Goal: Task Accomplishment & Management: Use online tool/utility

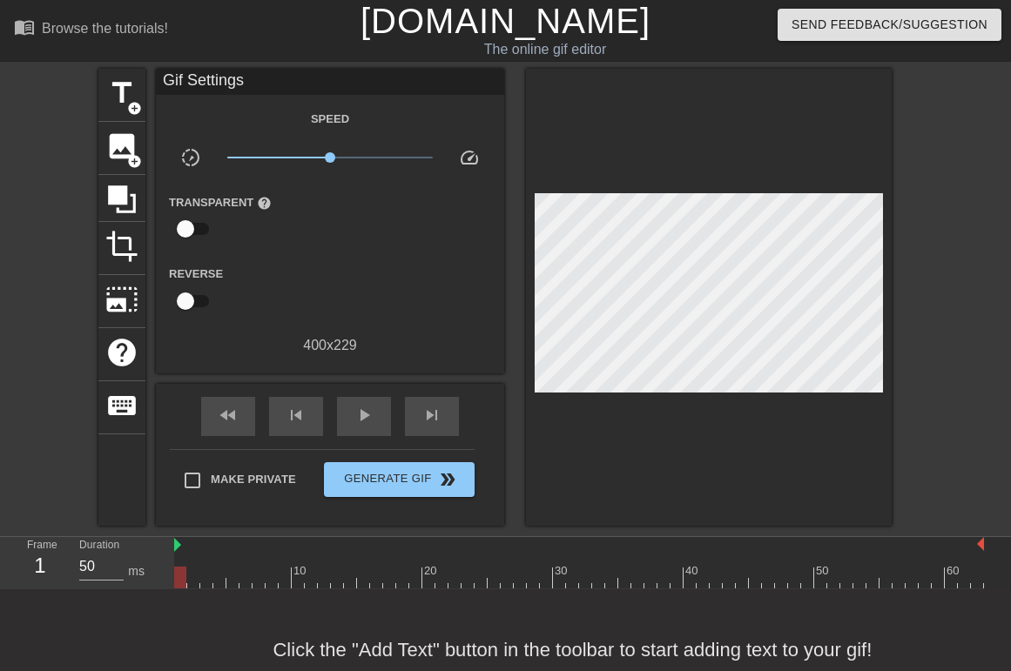
scroll to position [15, 0]
click at [114, 97] on span "title" at bounding box center [121, 93] width 33 height 33
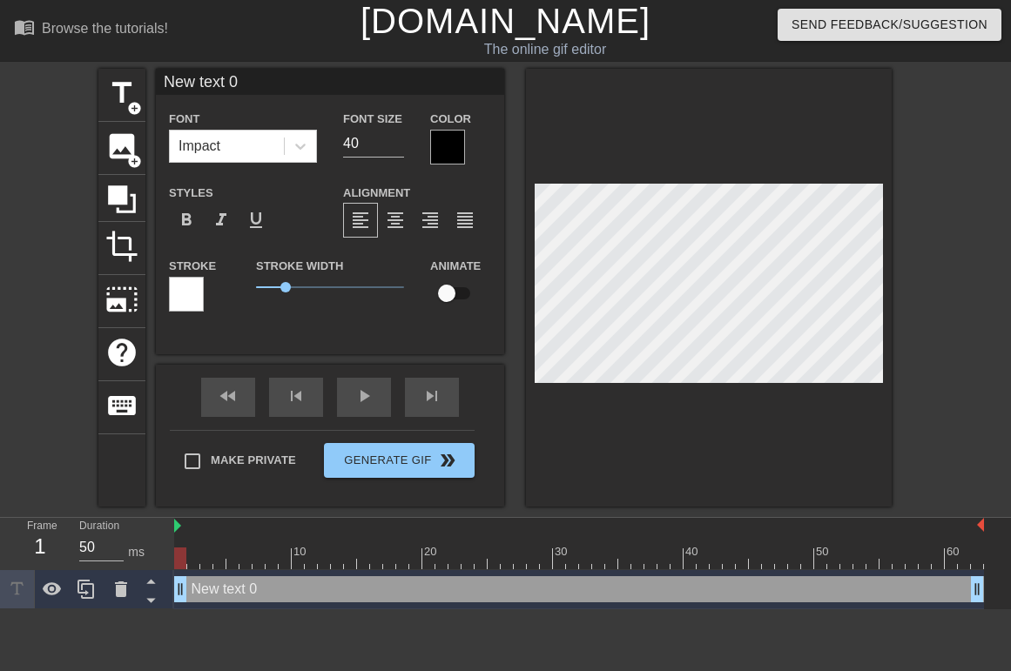
scroll to position [0, 1]
type input "P"
type textarea "P"
type input "PT"
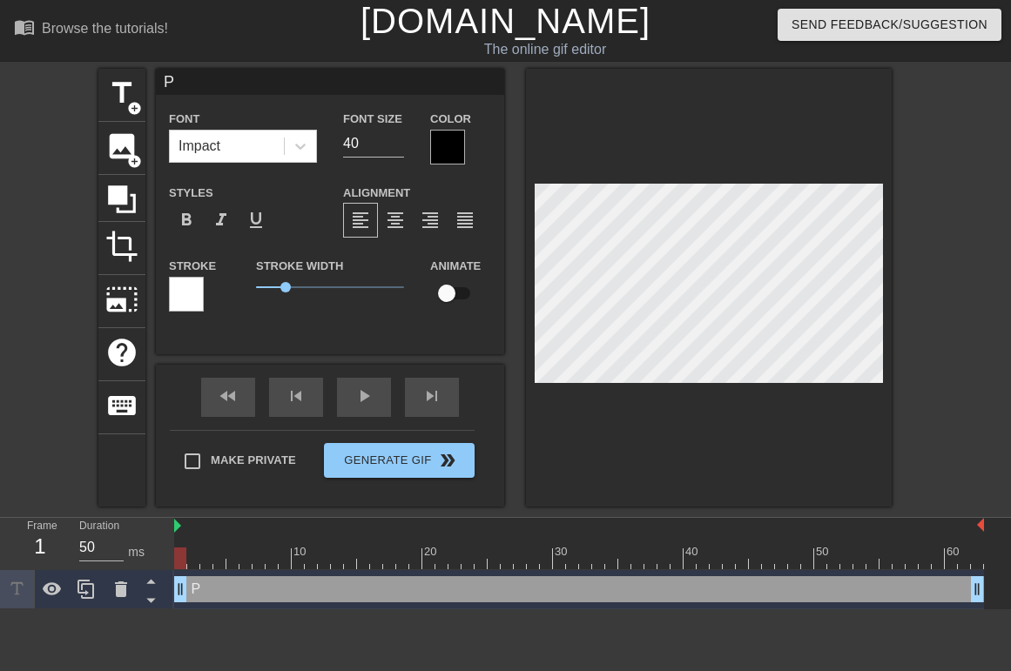
type textarea "PT"
type input "PTO"
type textarea "PTO"
type input "PTO"
type textarea "PTO"
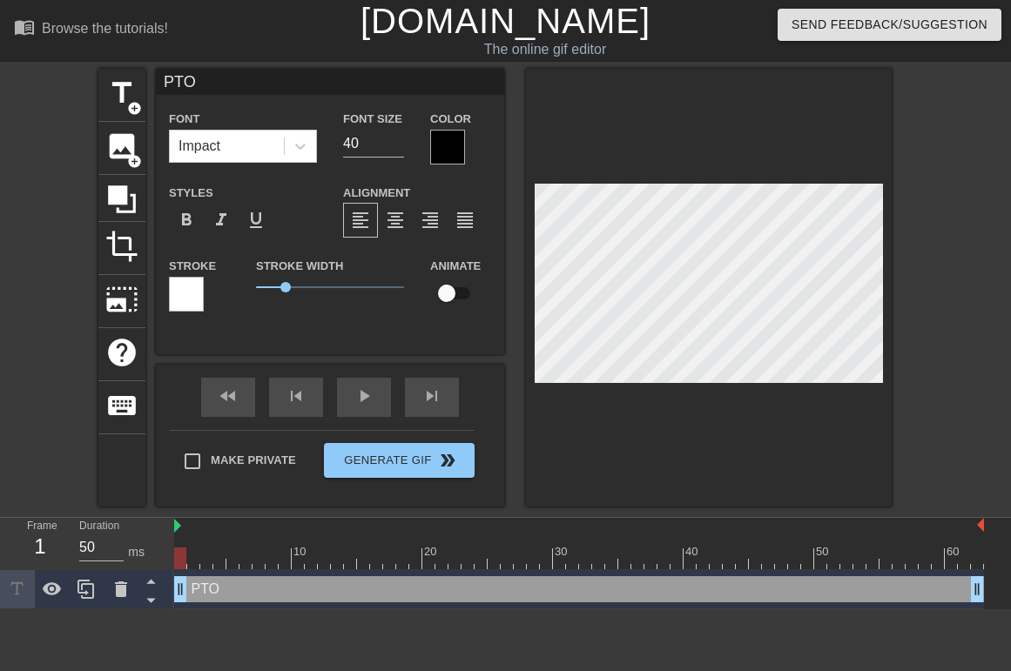
type input "PTO L"
type textarea "PTO L"
type input "PTO Lu"
type textarea "PTO Lu"
type input "PTO Lun"
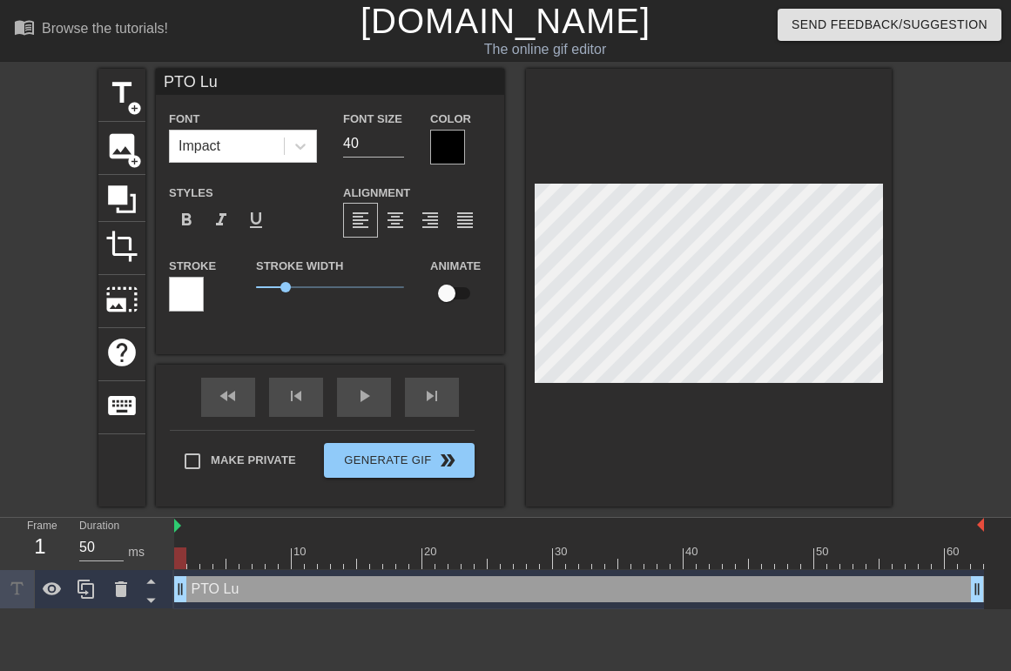
type textarea "PTO Lun"
type input "PTO Lunc"
type textarea "PTO Lunc"
type input "PTO Lunch"
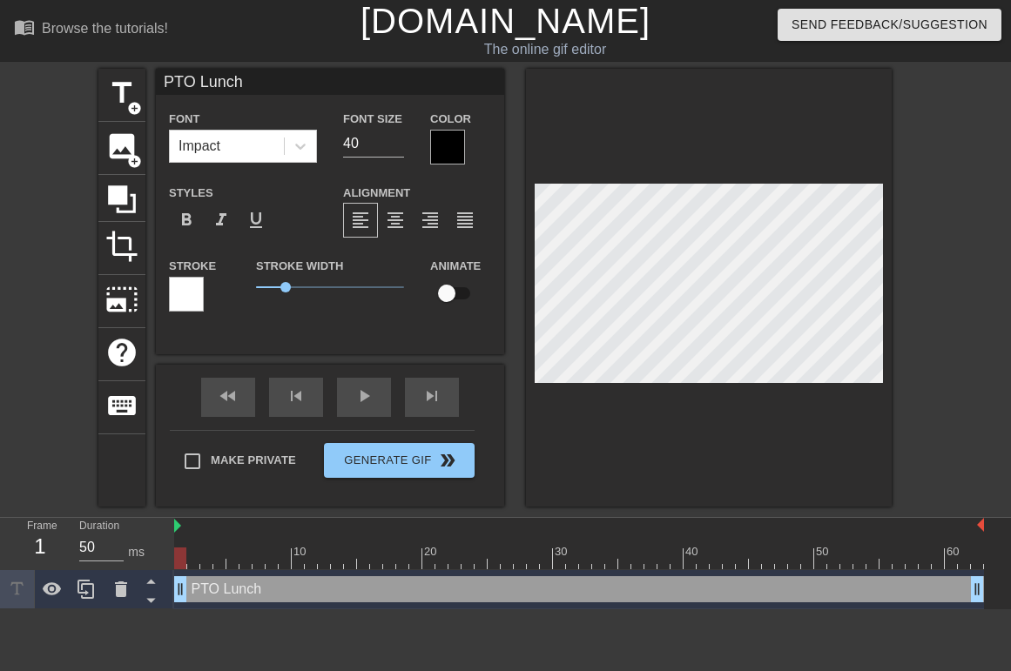
type textarea "PTO Lunch"
type input "PTO Lunch"
type textarea "PTO Lunch"
click at [387, 216] on span "format_align_center" at bounding box center [395, 220] width 21 height 21
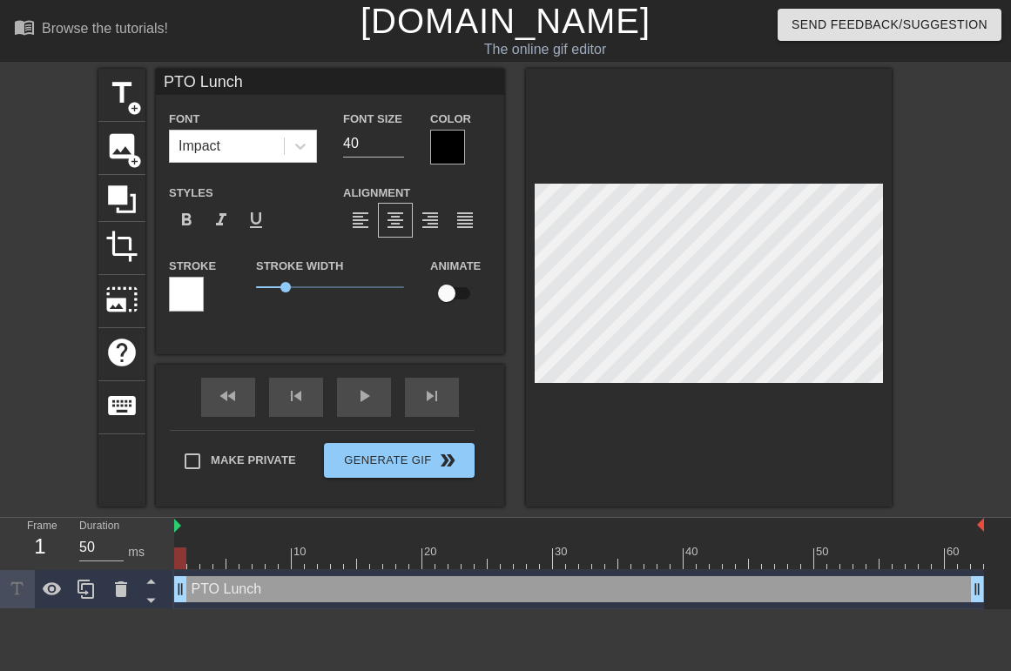
click at [444, 146] on div at bounding box center [447, 147] width 35 height 35
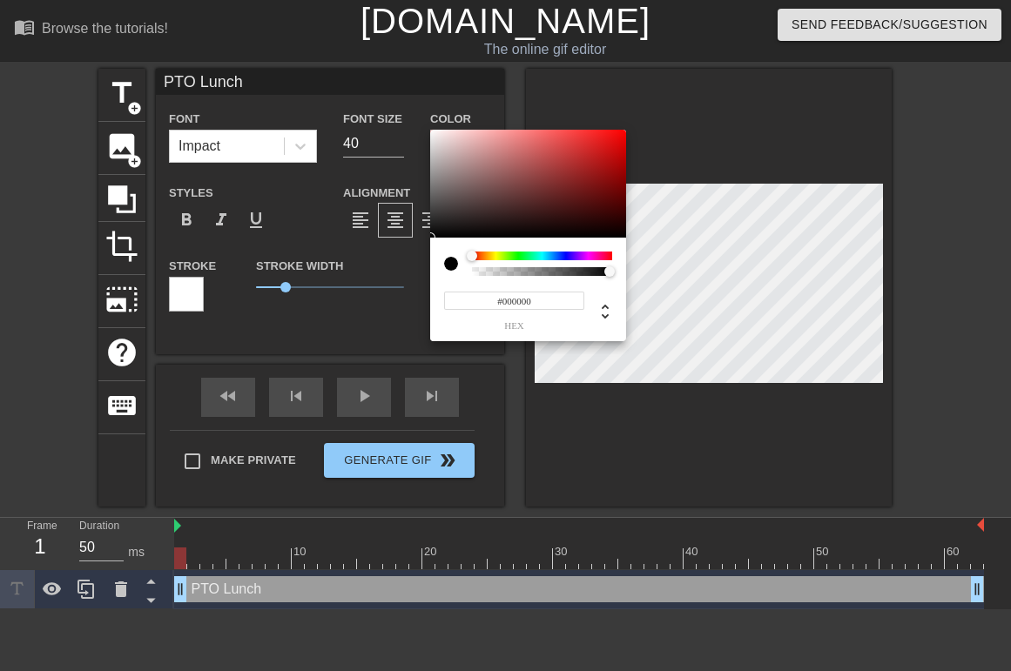
click at [464, 272] on div at bounding box center [458, 264] width 28 height 24
click at [450, 260] on div at bounding box center [451, 264] width 14 height 14
drag, startPoint x: 474, startPoint y: 254, endPoint x: 439, endPoint y: 259, distance: 36.1
click at [439, 259] on div "#000000 hex" at bounding box center [528, 290] width 196 height 104
type input "PTO Lunch"
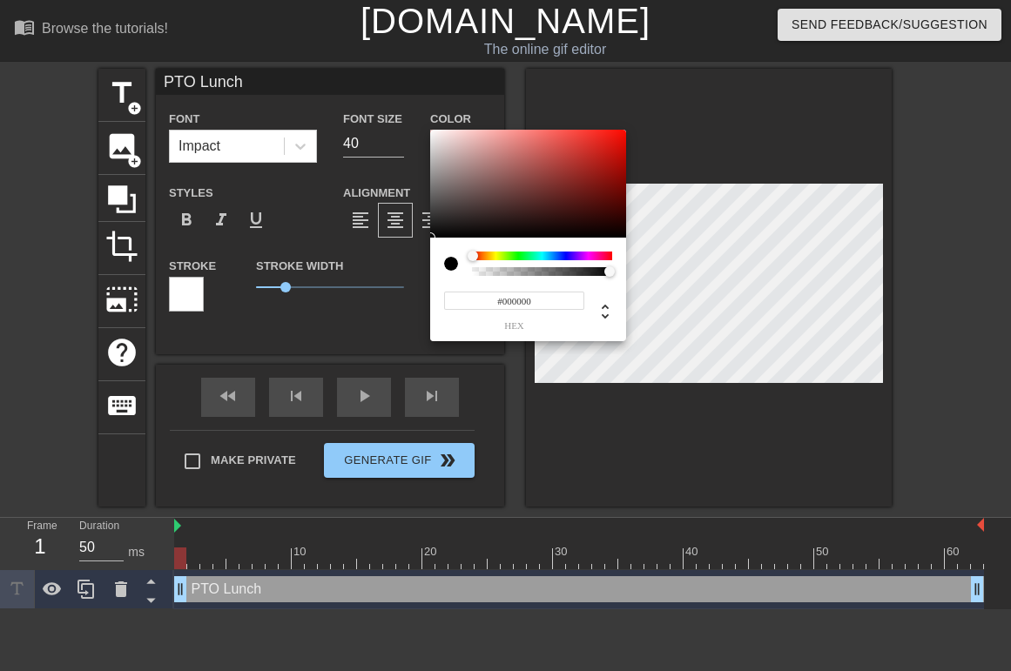
type input "#F9F6F6"
click at [433, 132] on div at bounding box center [528, 184] width 196 height 108
type input "PTO Lunch"
type input "#F7F2F2"
click at [434, 133] on div at bounding box center [432, 132] width 10 height 10
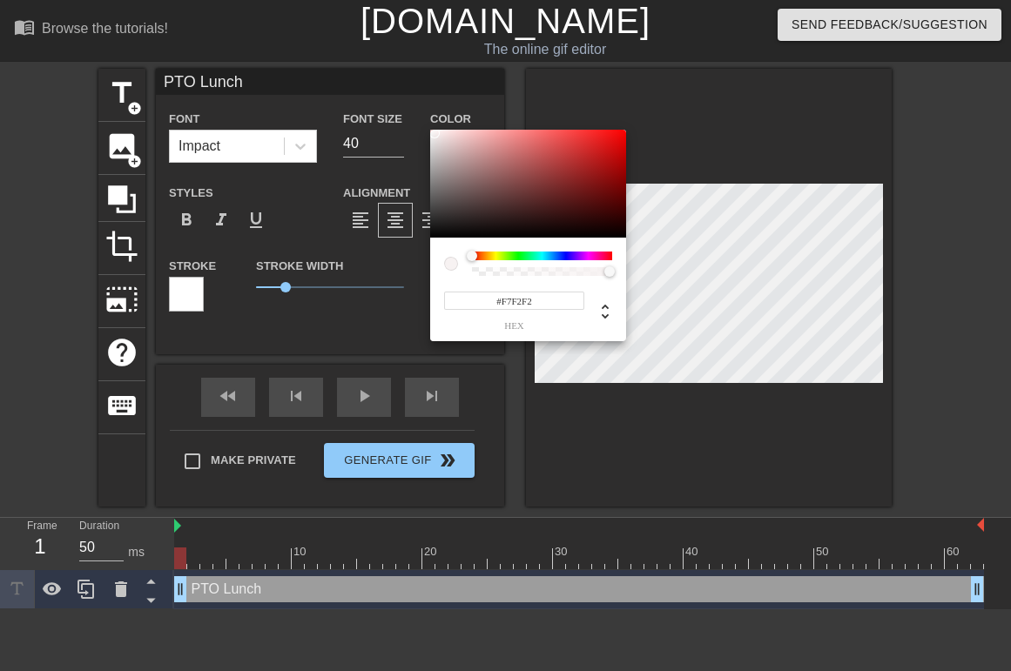
click at [451, 261] on div at bounding box center [451, 264] width 14 height 14
drag, startPoint x: 471, startPoint y: 254, endPoint x: 458, endPoint y: 254, distance: 13.1
click at [458, 254] on div at bounding box center [528, 264] width 168 height 24
type input "PTO Lunch"
type input "247"
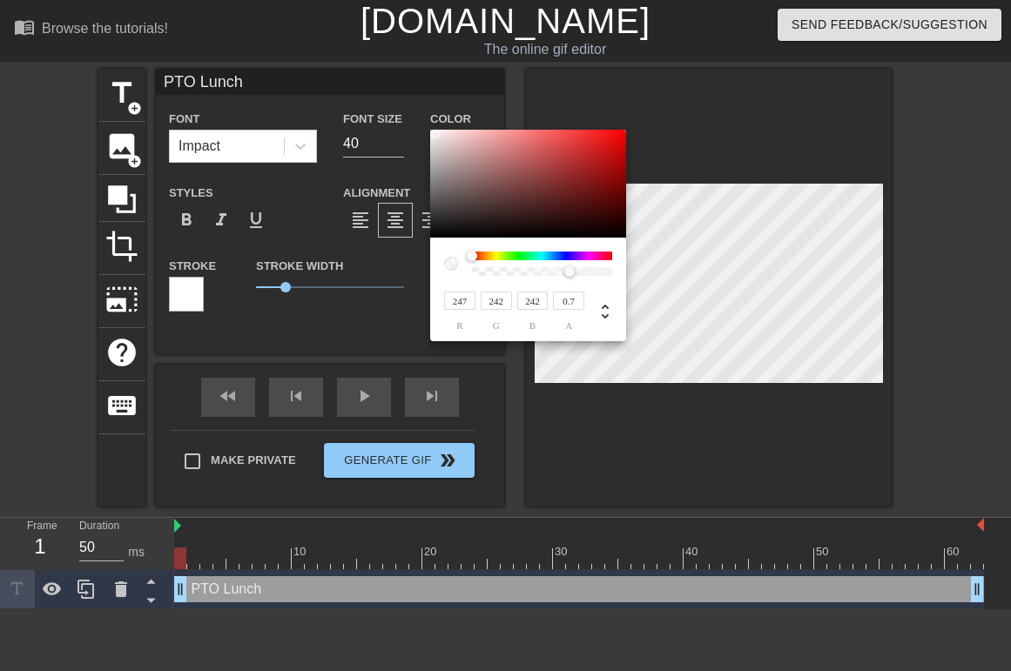
type input "PTO Lunch"
type input "0.6"
type input "PTO Lunch"
type input "0.5"
type input "PTO Lunch"
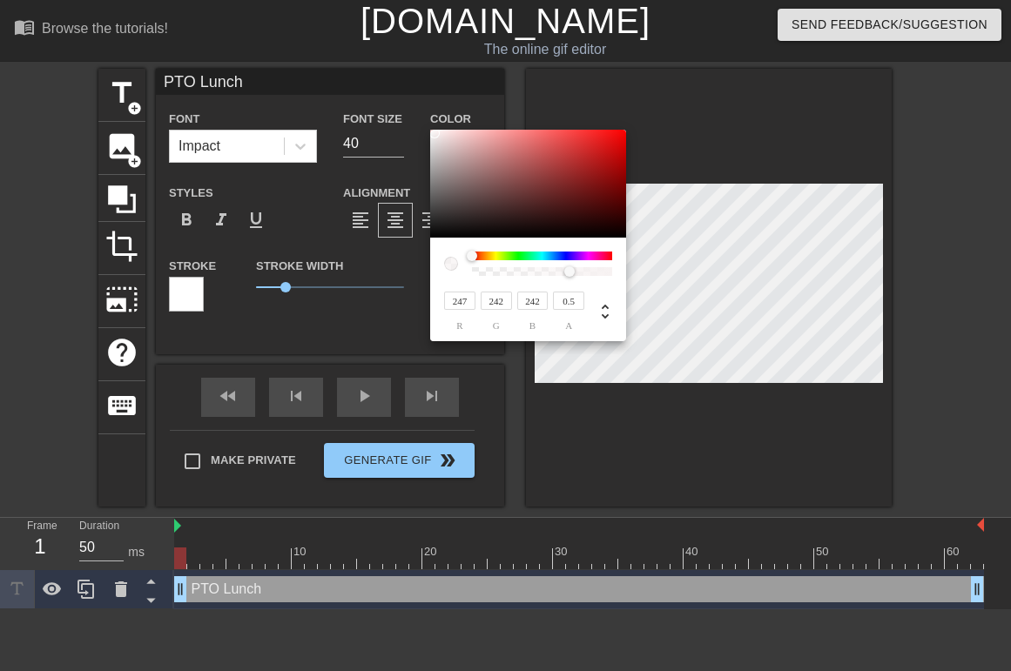
type input "0.39"
type input "PTO Lunch"
type input "0.28"
type input "PTO Lunch"
type input "0.17"
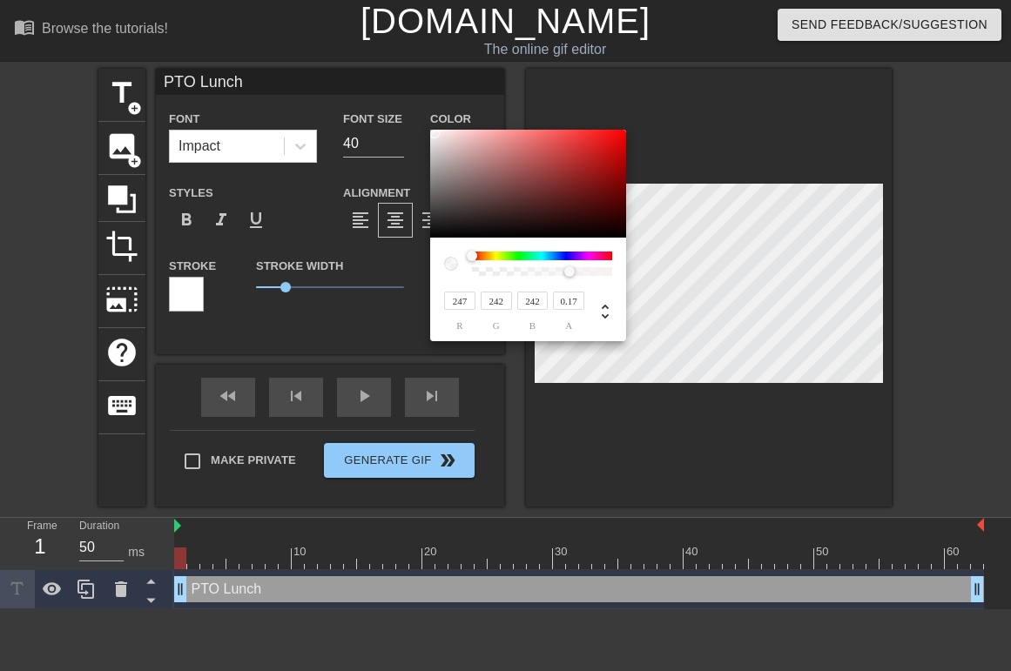
type input "PTO Lunch"
type input "0.08"
type input "PTO Lunch"
type input "0.05"
type input "PTO Lunch"
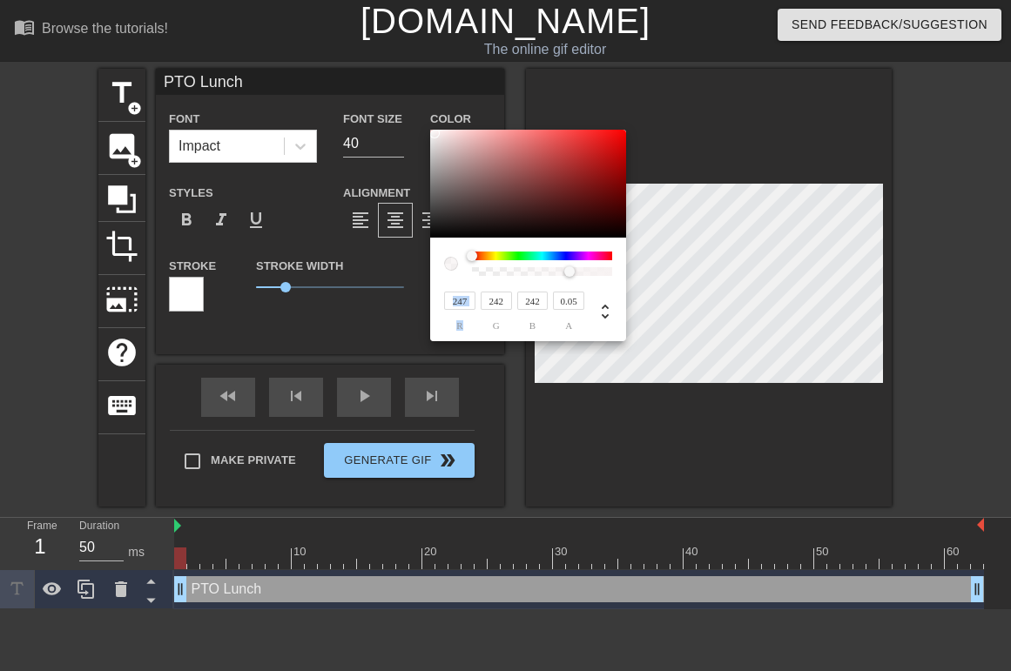
type input "0"
type input "PTO Lunch"
type input "0.02"
type input "PTO Lunch"
type input "0.05"
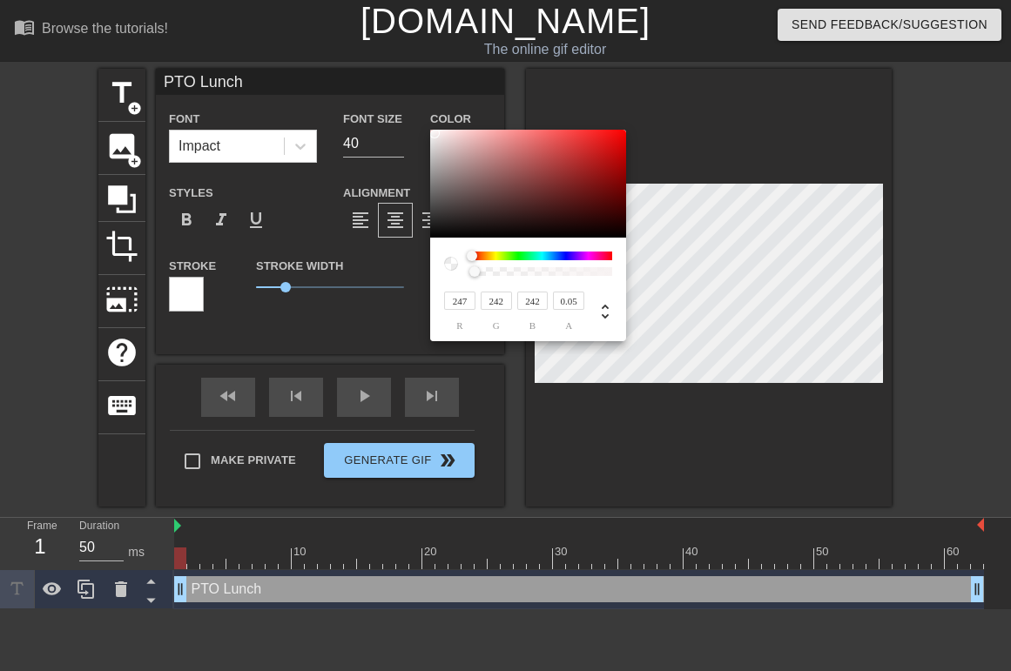
type input "PTO Lunch"
type input "0.08"
type input "PTO Lunch"
type input "0.11"
type input "PTO Lunch"
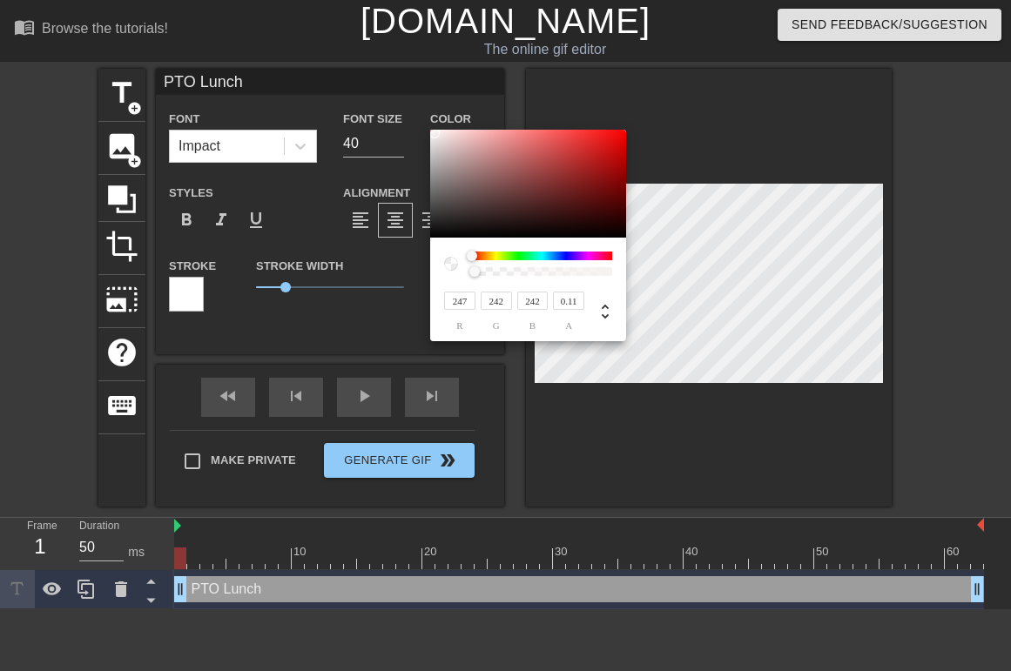
type input "0.14"
type input "PTO Lunch"
type input "0.17"
type input "PTO Lunch"
type input "0.19"
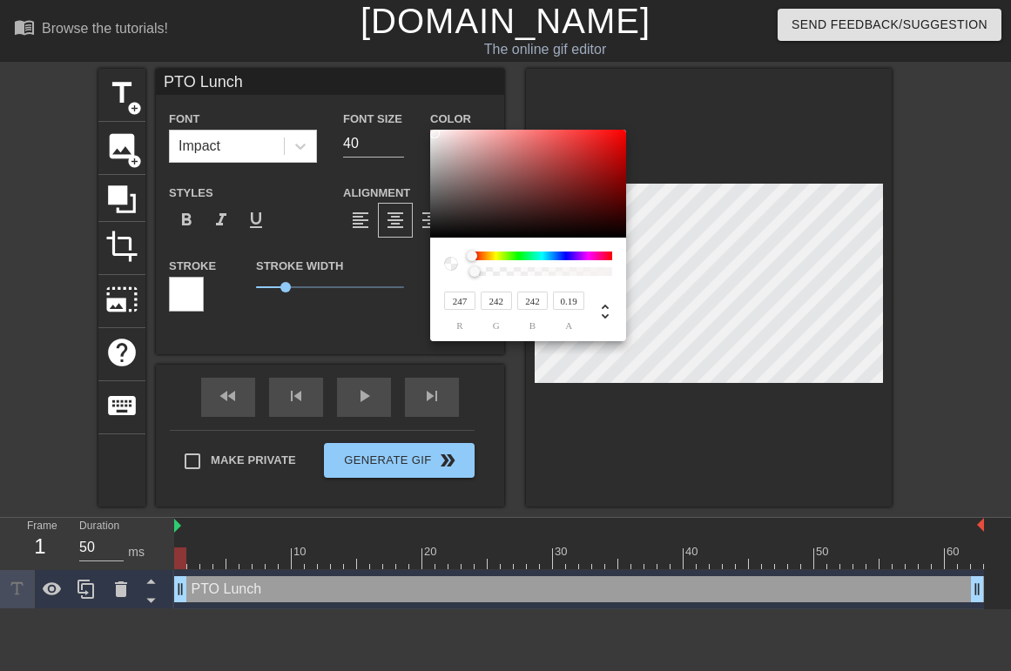
type input "PTO Lunch"
type input "0.22"
type input "PTO Lunch"
type input "0.24"
type input "PTO Lunch"
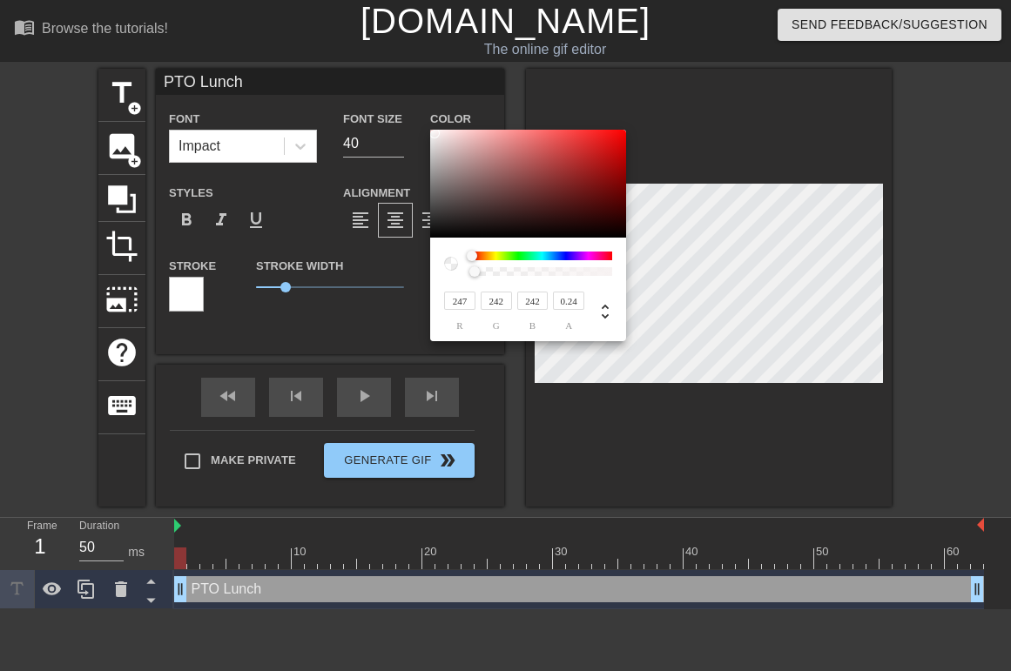
type input "0.26"
type input "PTO Lunch"
type input "0.28"
type input "PTO Lunch"
type input "0.3"
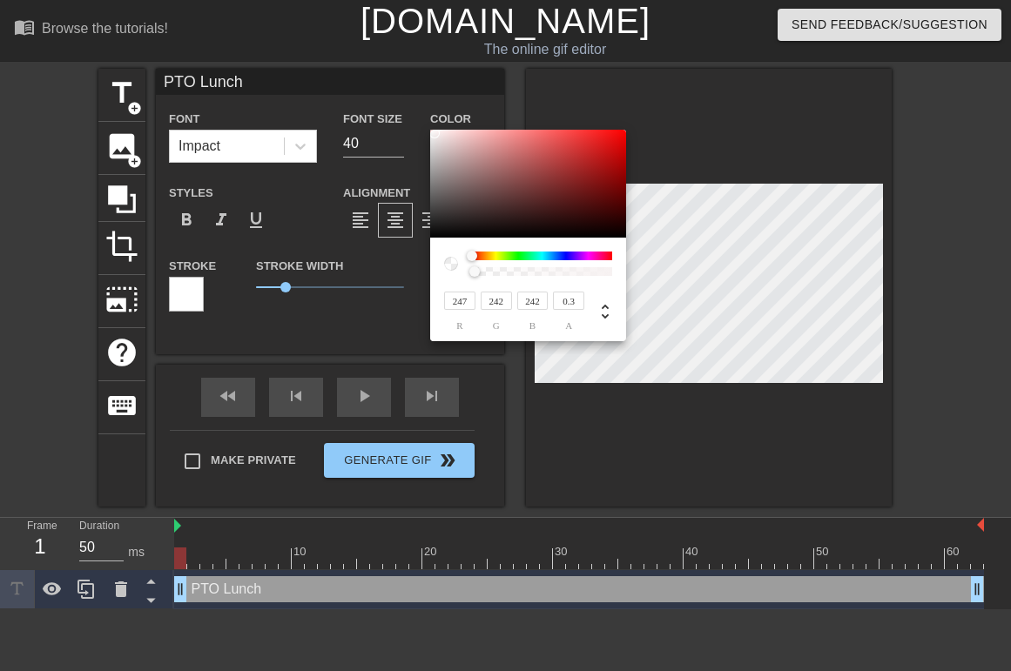
type input "PTO Lunch"
type input "0.32"
type input "PTO Lunch"
type input "0.35"
type input "PTO Lunch"
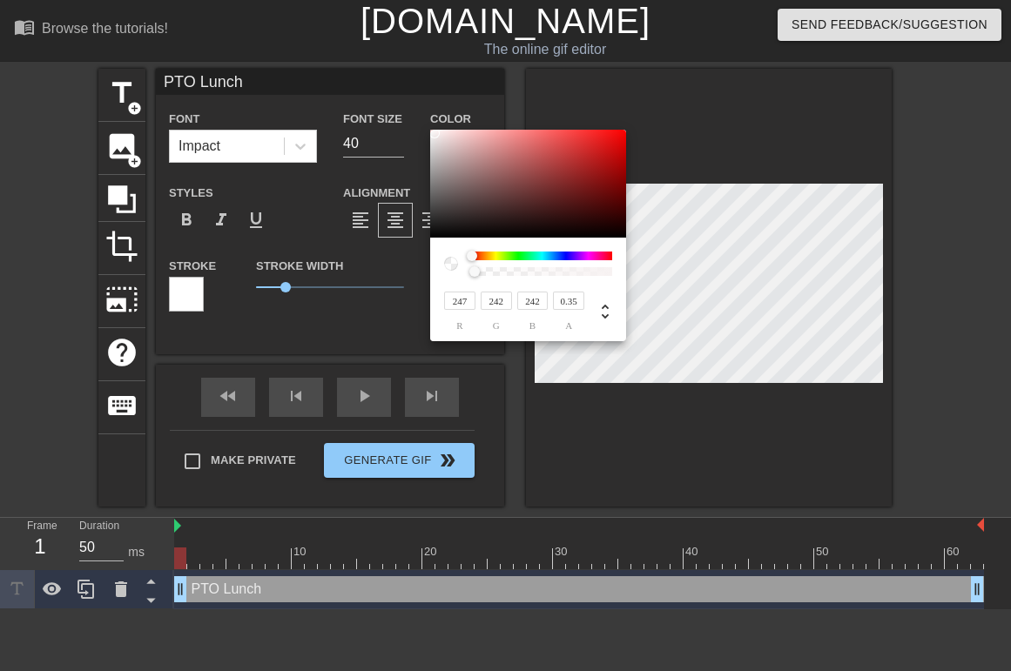
type input "0.37"
type input "PTO Lunch"
type input "0.39"
type input "PTO Lunch"
type input "0.41"
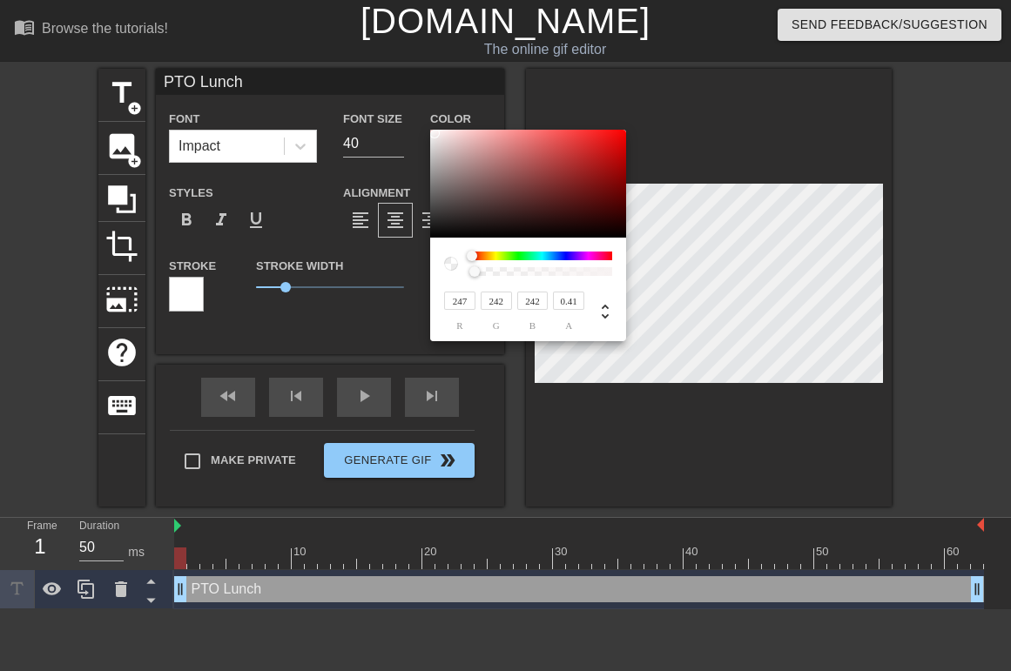
type input "PTO Lunch"
type input "0.43"
type input "PTO Lunch"
type input "0.46"
type input "PTO Lunch"
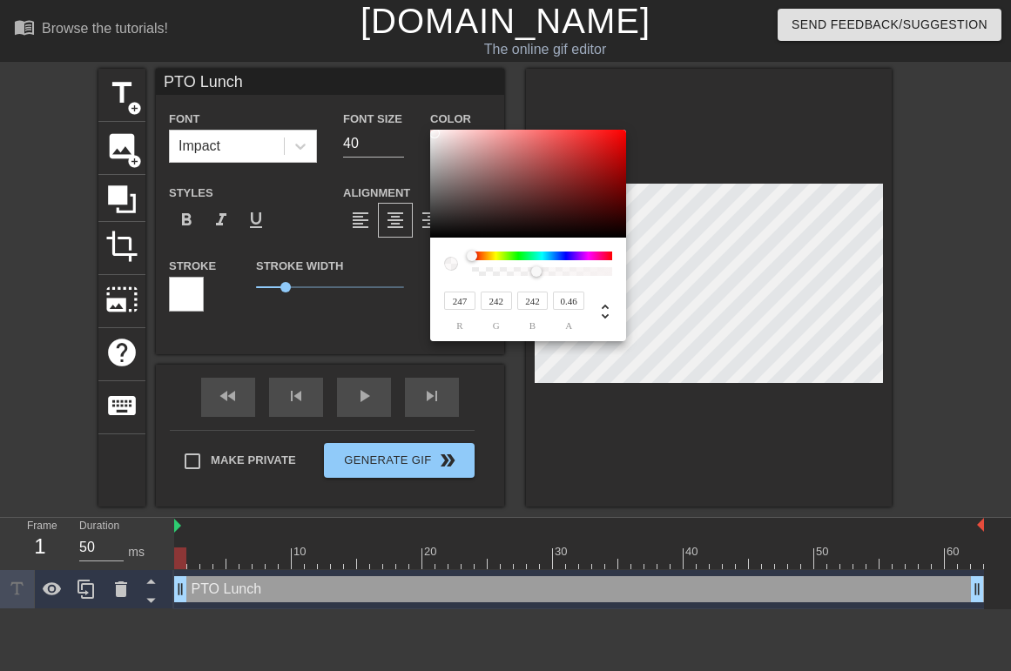
type input "0.48"
type input "PTO Lunch"
type input "0.51"
type input "PTO Lunch"
type input "0.53"
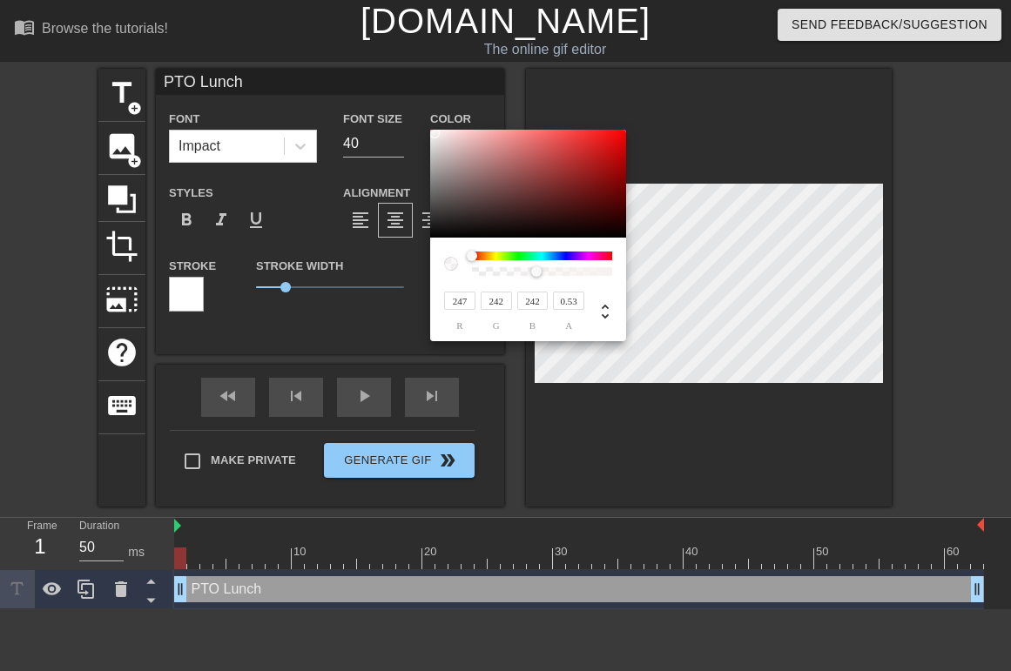
type input "PTO Lunch"
type input "0.55"
type input "PTO Lunch"
type input "0.58"
type input "PTO Lunch"
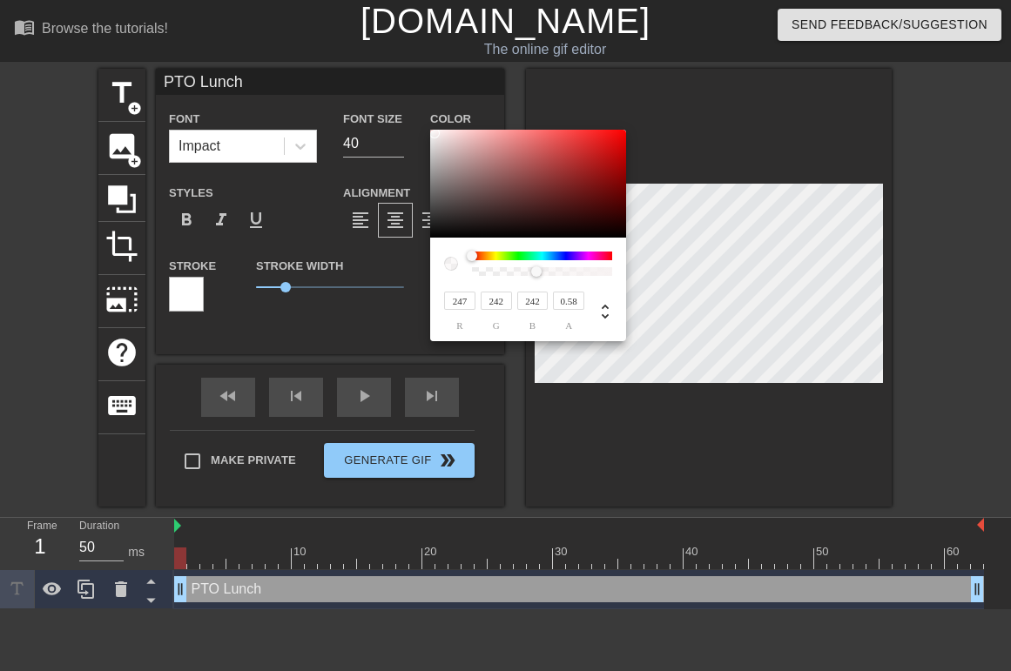
type input "0.59"
type input "PTO Lunch"
type input "0.61"
type input "PTO Lunch"
type input "0.63"
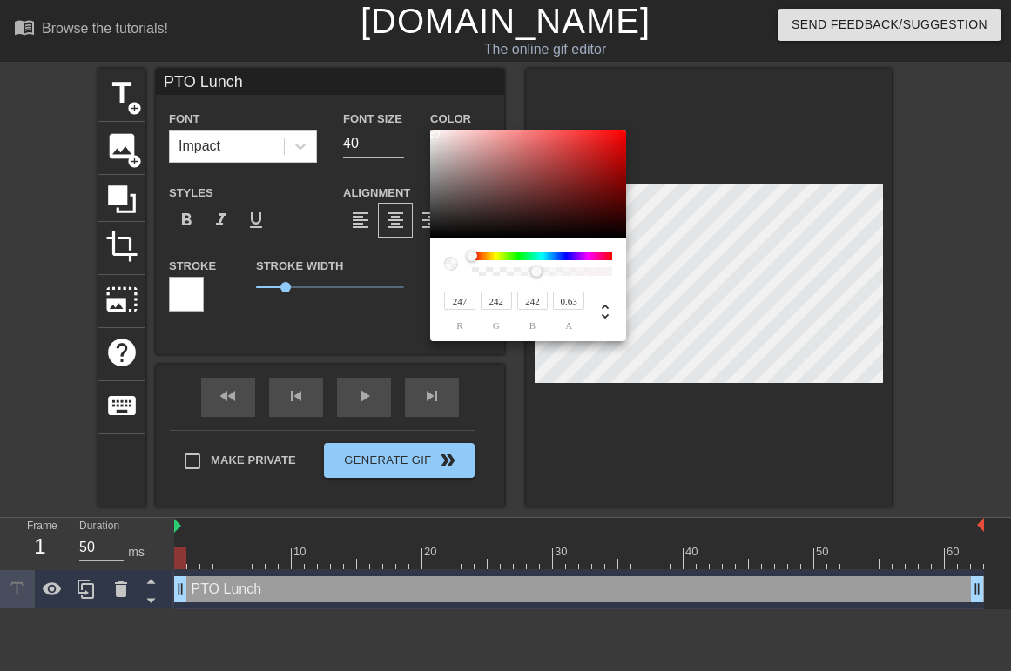
type input "PTO Lunch"
type input "0.66"
type input "PTO Lunch"
type input "0.67"
type input "PTO Lunch"
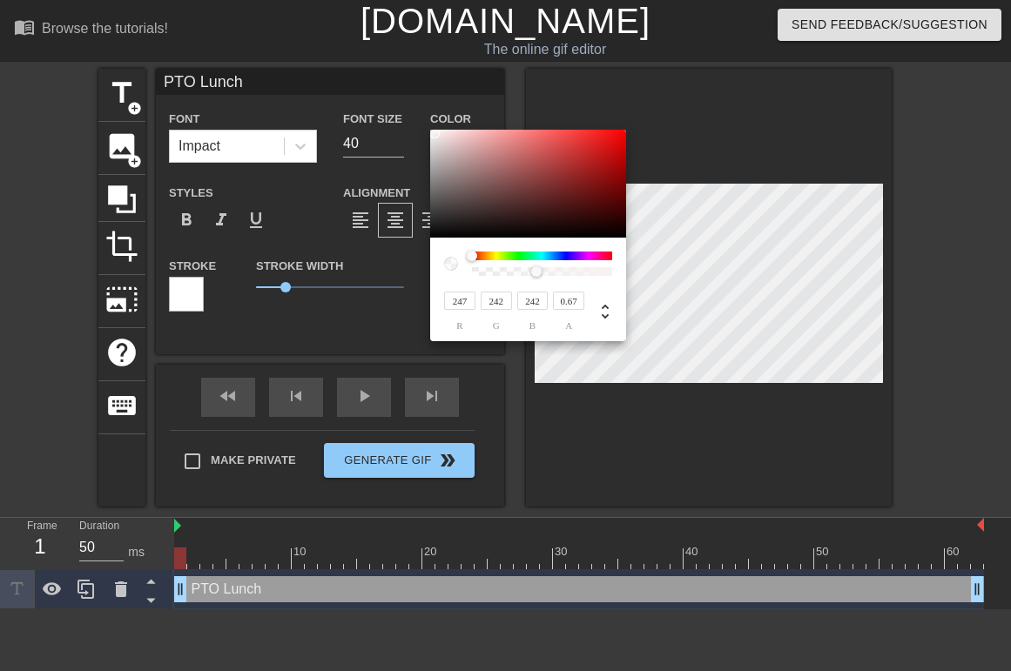
type input "0.68"
type input "PTO Lunch"
type input "0.7"
type input "PTO Lunch"
type input "0.72"
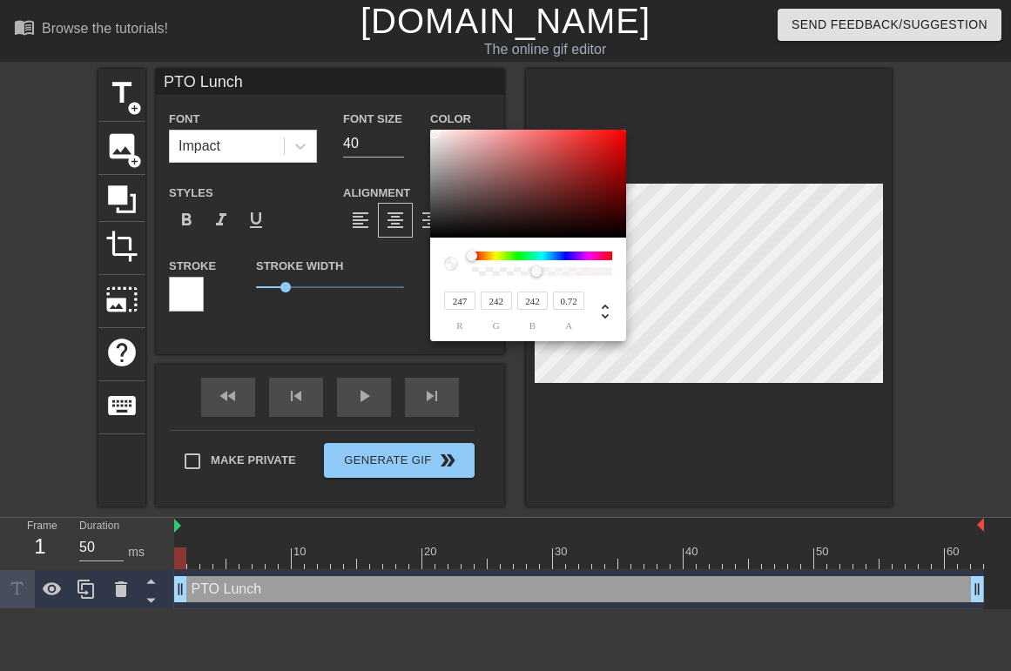
type input "PTO Lunch"
type input "0.74"
type input "PTO Lunch"
type input "0.75"
type input "PTO Lunch"
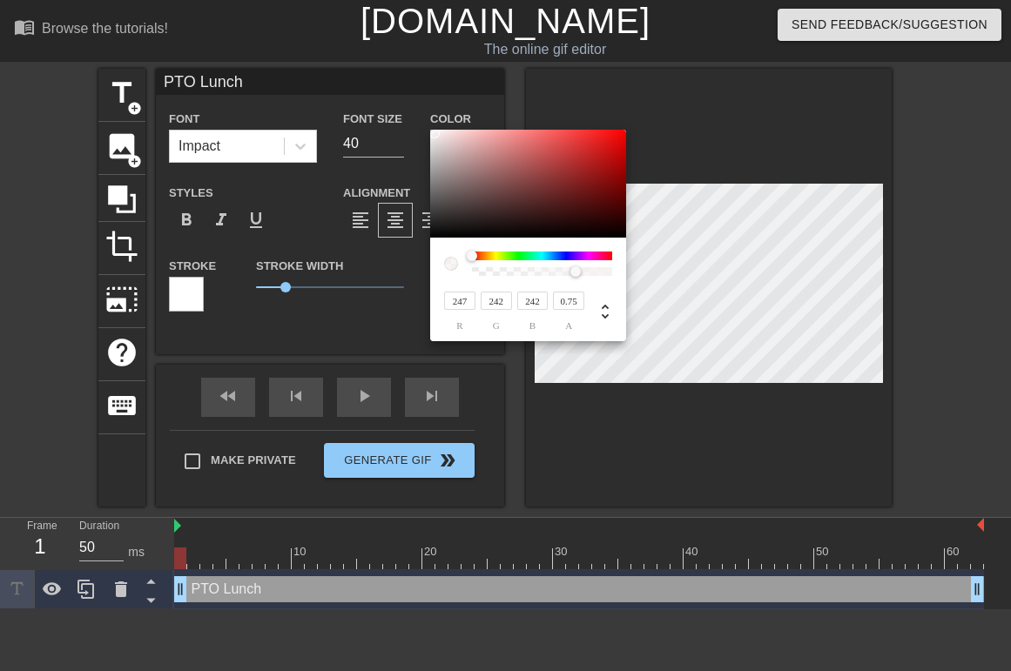
type input "0.76"
type input "PTO Lunch"
type input "0.75"
type input "PTO Lunch"
type input "0.74"
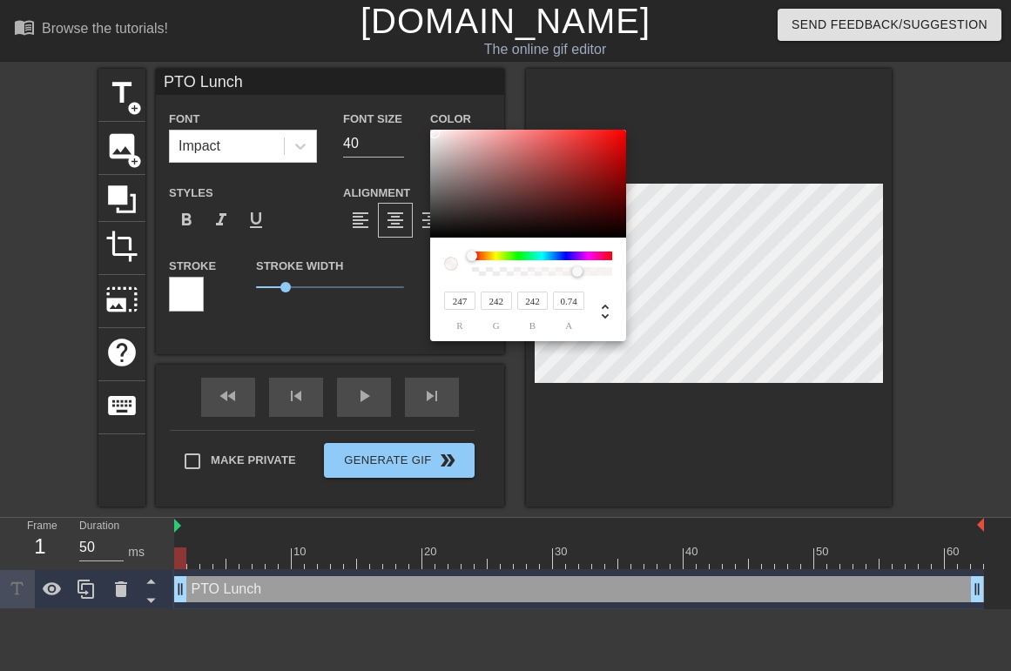
type input "PTO Lunch"
type input "0.72"
type input "PTO Lunch"
type input "0.7"
type input "PTO Lunch"
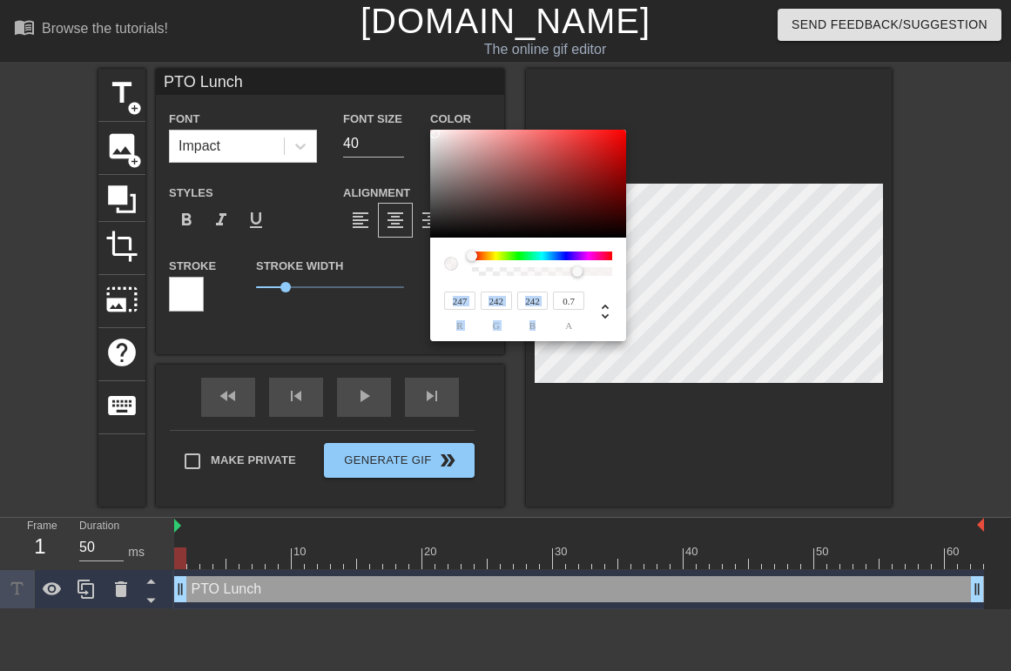
type input "0.68"
type input "PTO Lunch"
type input "0.67"
type input "PTO Lunch"
type input "0.66"
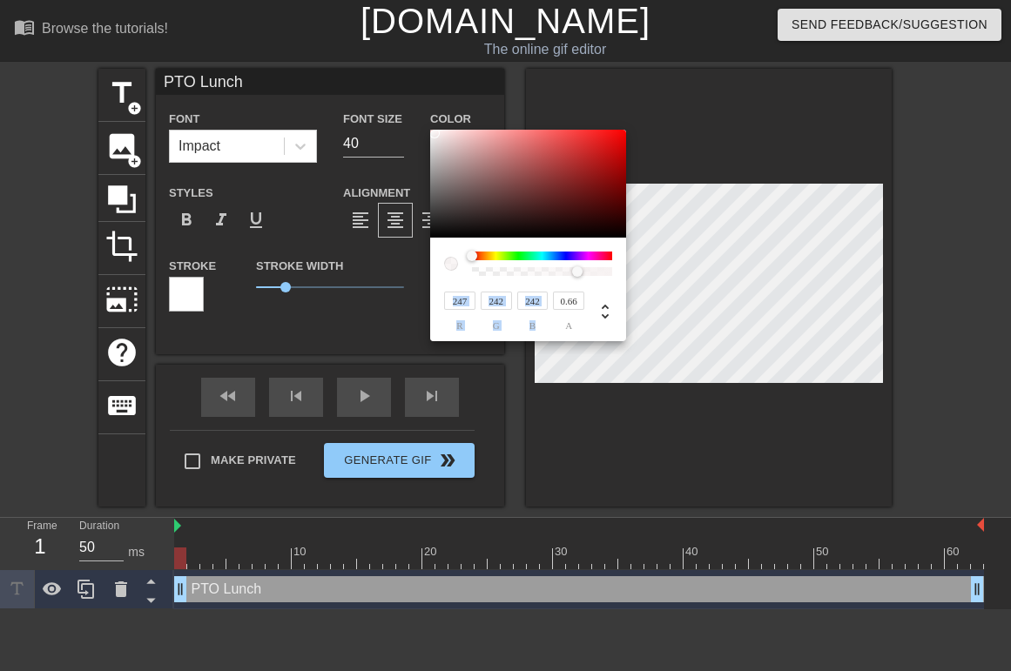
type input "PTO Lunch"
type input "0.65"
type input "PTO Lunch"
type input "0.64"
type input "PTO Lunch"
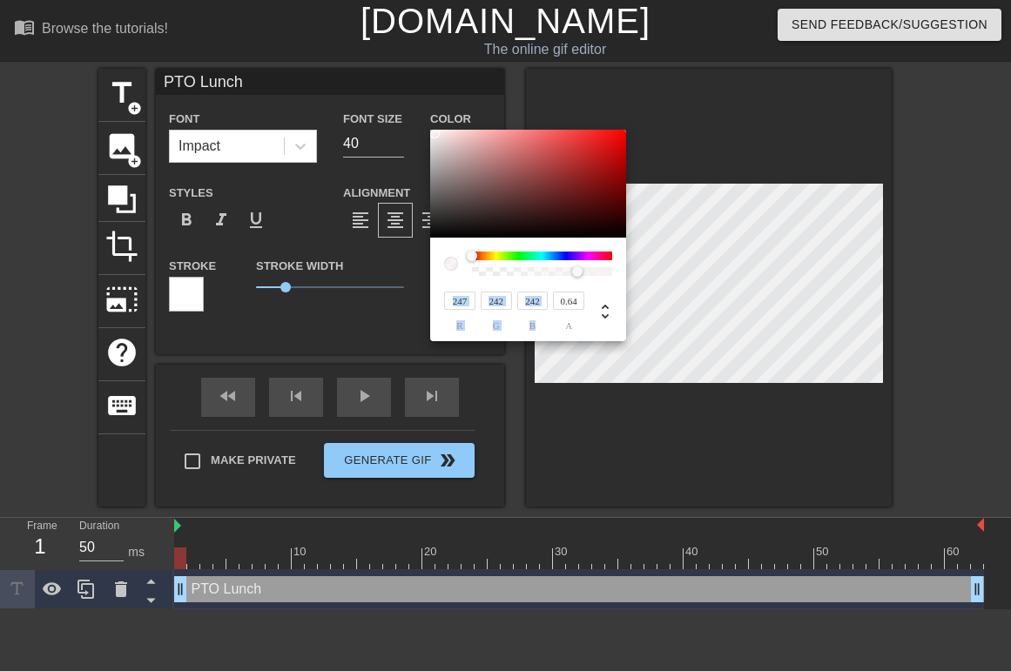
type input "0.63"
type input "PTO Lunch"
type input "0.62"
type input "PTO Lunch"
type input "0.61"
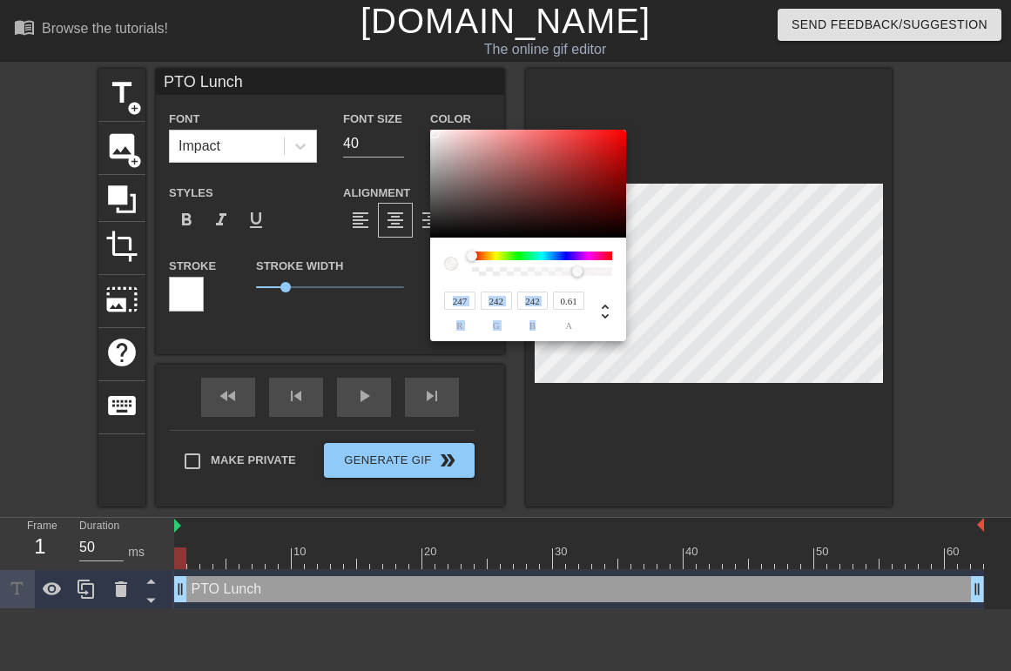
type input "PTO Lunch"
type input "0.6"
type input "PTO Lunch"
type input "0.59"
type input "PTO Lunch"
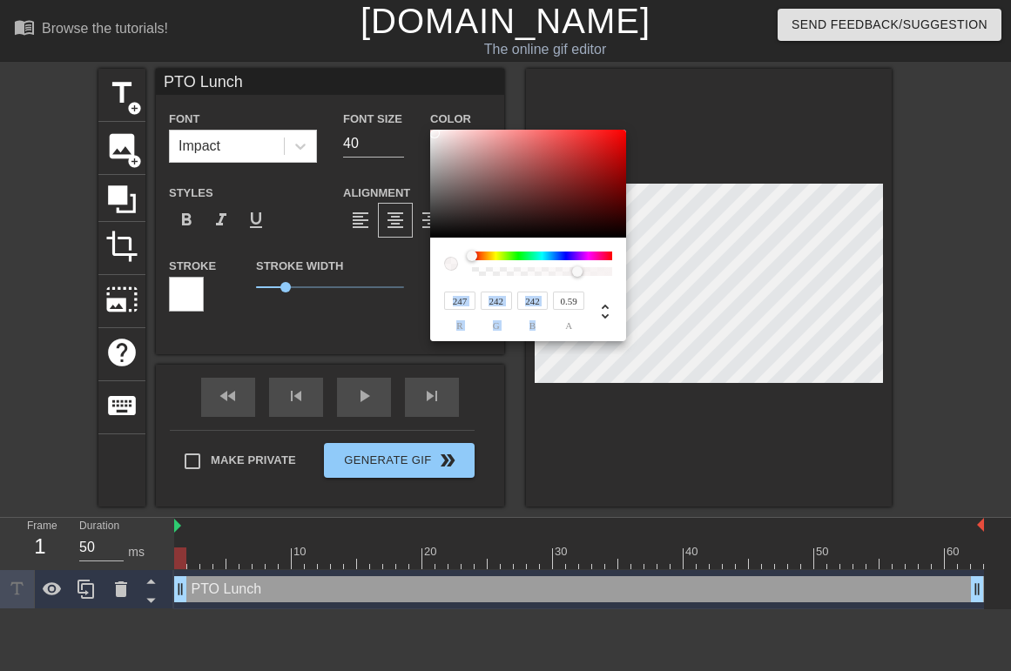
type input "0.58"
type input "PTO Lunch"
type input "0.57"
type input "PTO Lunch"
type input "0.56"
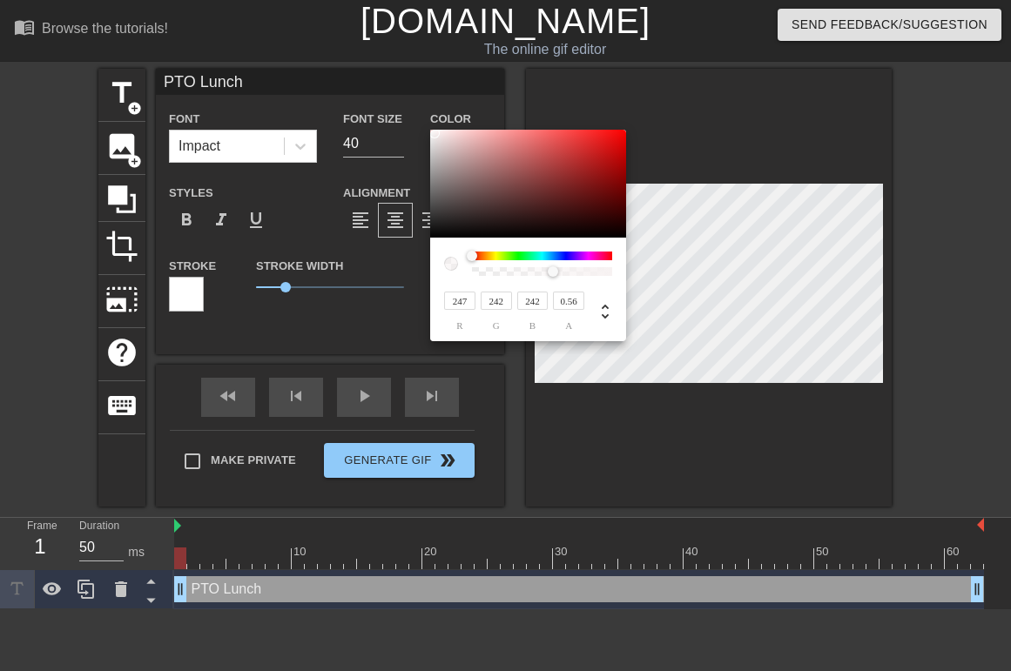
type input "PTO Lunch"
type input "0.55"
type input "PTO Lunch"
type input "0.54"
type input "PTO Lunch"
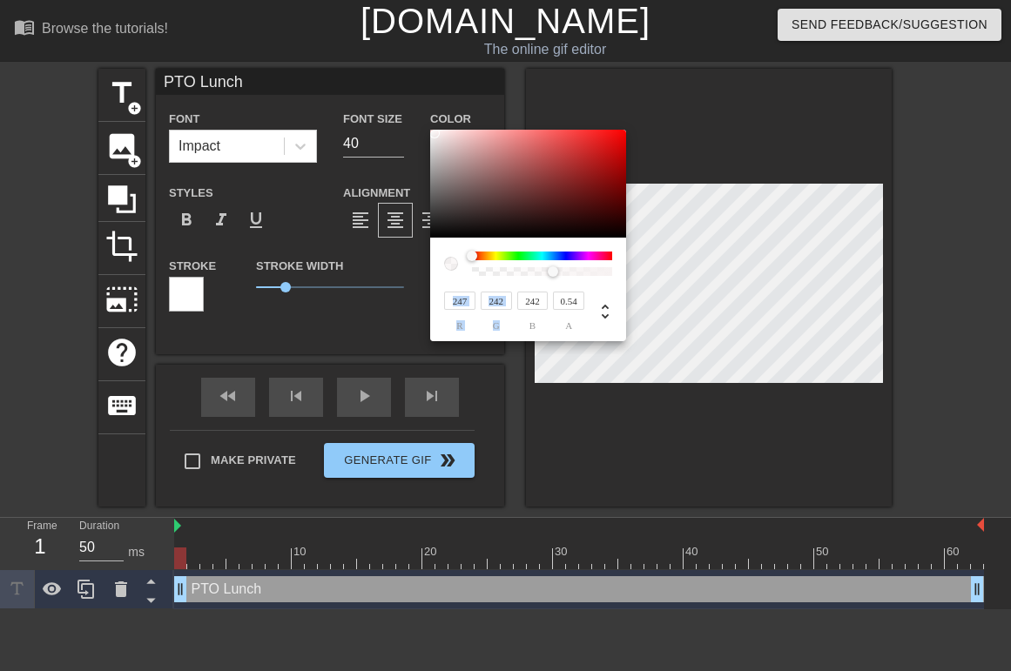
type input "0.53"
type input "PTO Lunch"
type input "0.52"
type input "PTO Lunch"
type input "0.51"
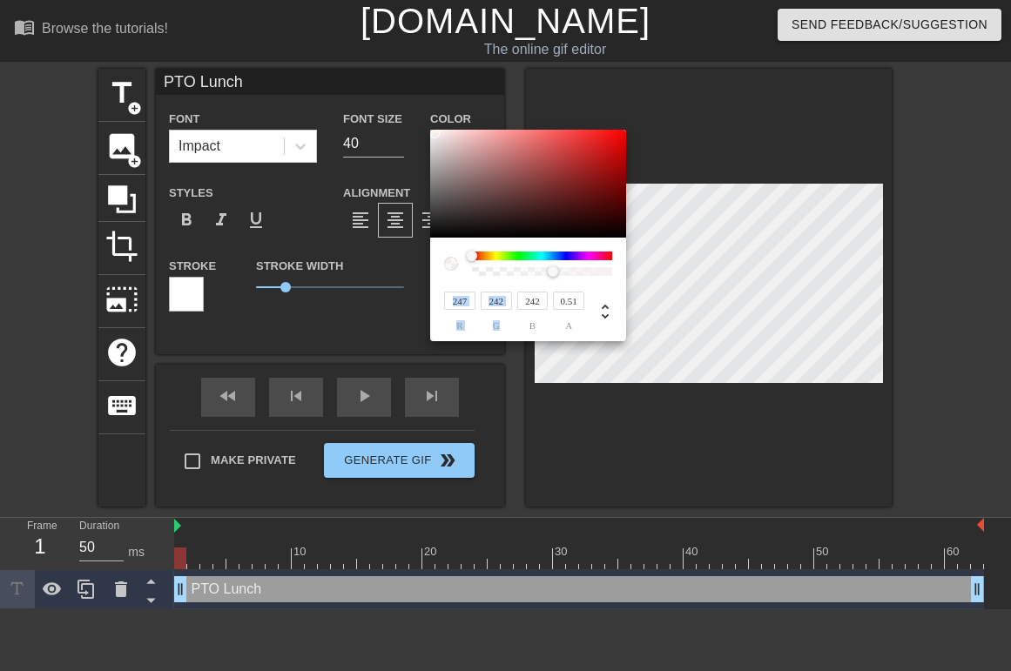
type input "PTO Lunch"
type input "0.5"
type input "PTO Lunch"
type input "0.51"
type input "PTO Lunch"
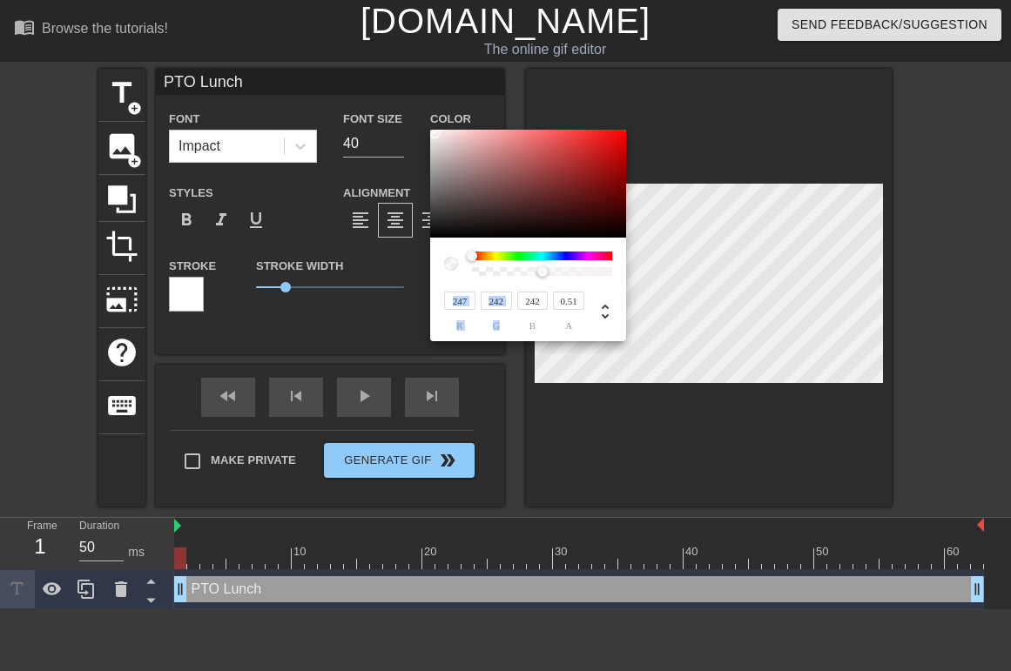
type input "0.52"
type input "PTO Lunch"
type input "0.53"
type input "PTO Lunch"
type input "0.54"
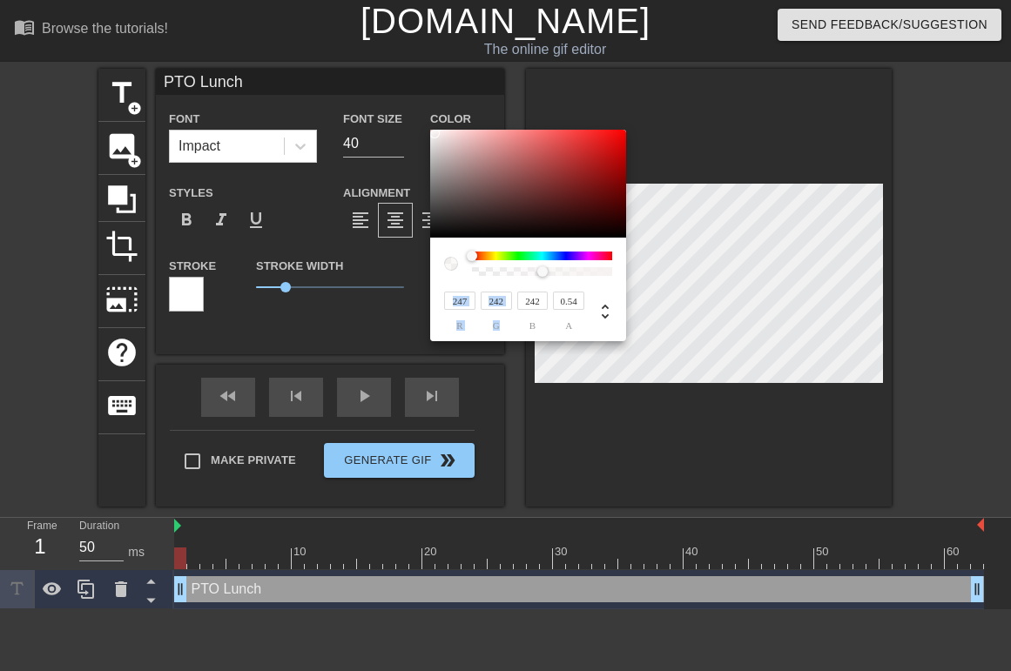
type input "PTO Lunch"
type input "0.56"
type input "PTO Lunch"
type input "0.58"
type input "PTO Lunch"
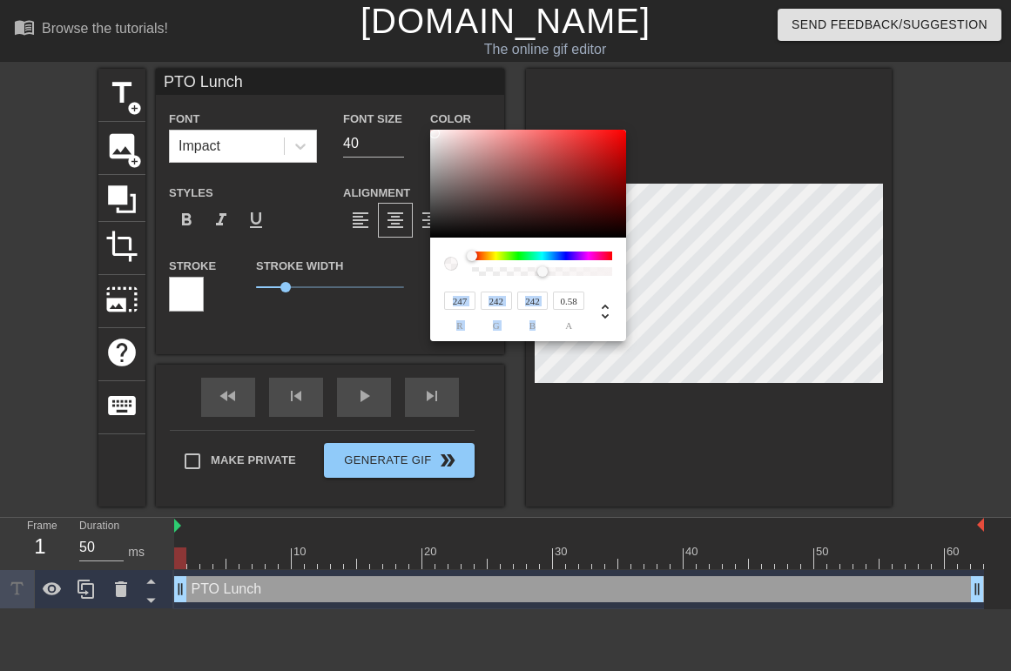
type input "0.6"
type input "PTO Lunch"
type input "0.63"
type input "PTO Lunch"
type input "0.66"
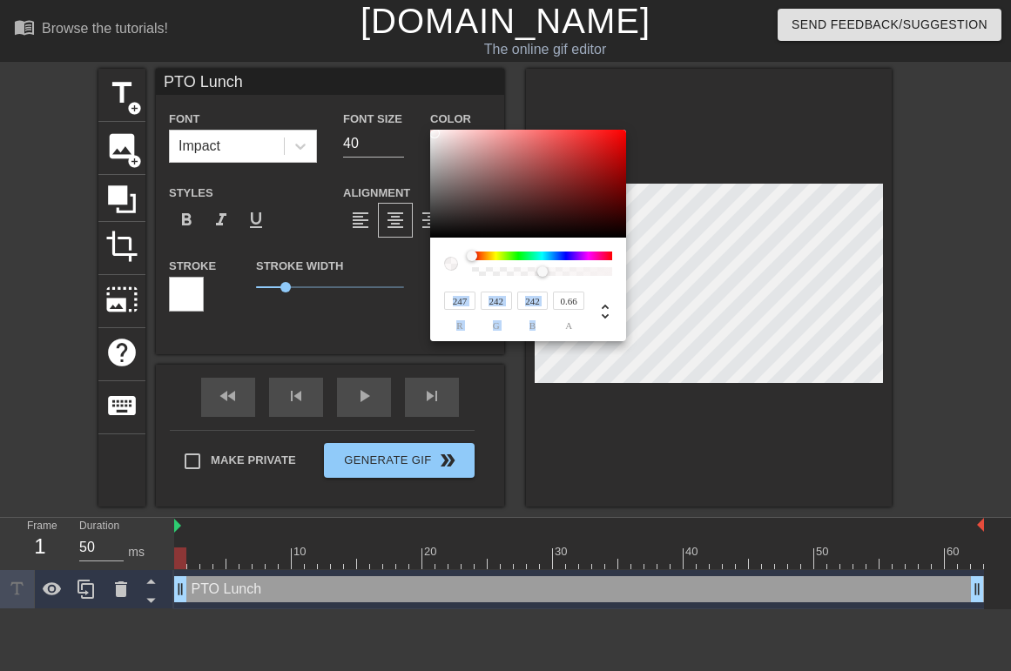
type input "PTO Lunch"
type input "0.68"
type input "PTO Lunch"
type input "0.72"
type input "PTO Lunch"
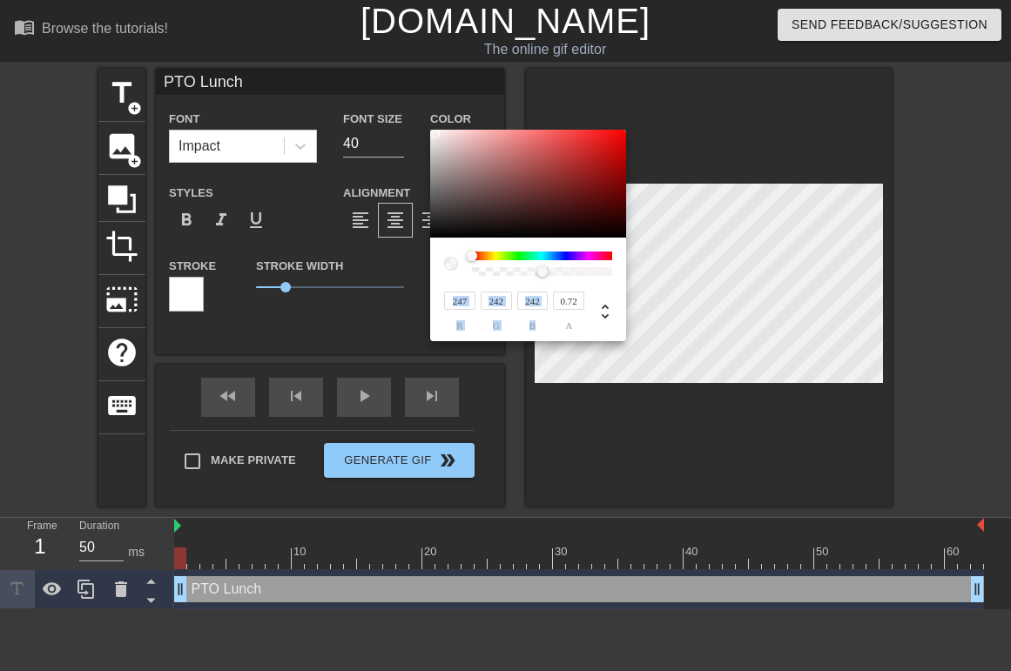
type input "0.75"
type input "PTO Lunch"
type input "0.79"
type input "PTO Lunch"
type input "0.83"
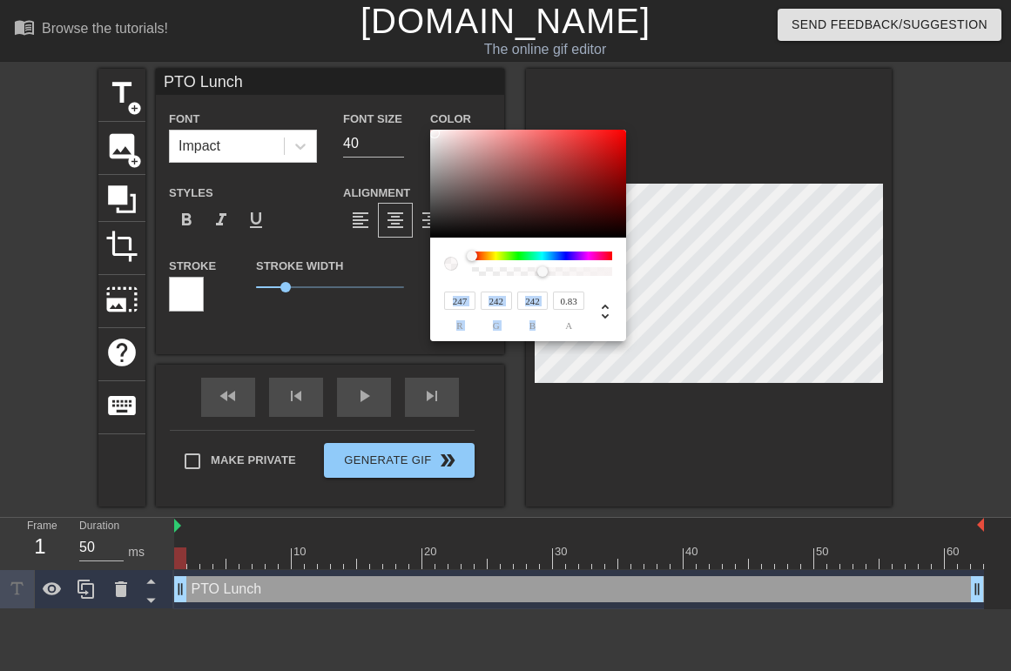
type input "PTO Lunch"
type input "0.87"
type input "PTO Lunch"
type input "0.91"
type input "PTO Lunch"
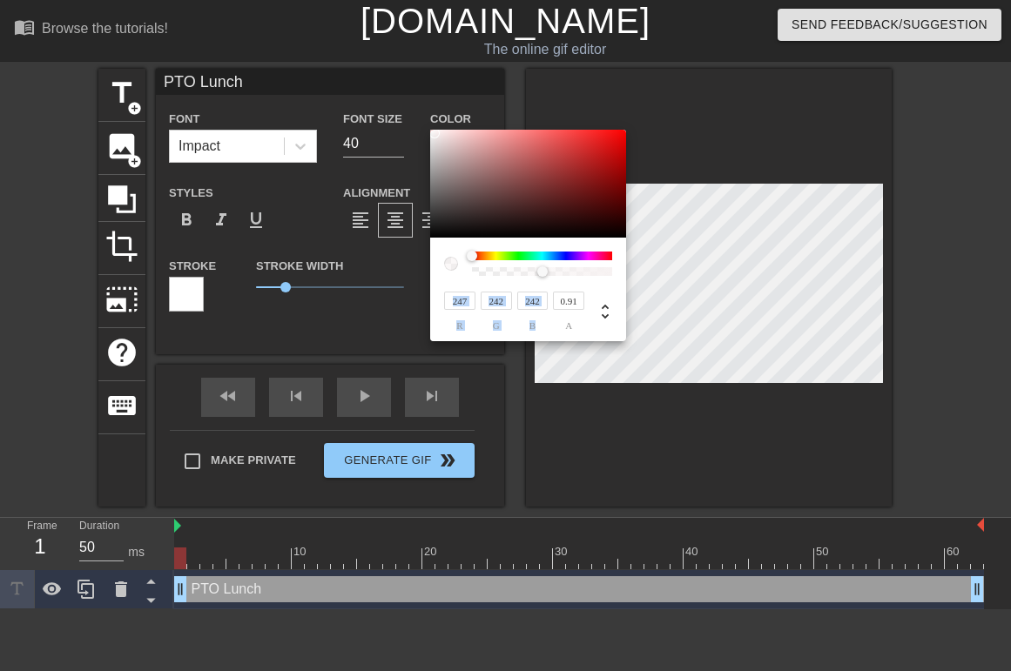
type input "0.94"
type input "PTO Lunch"
type input "0.98"
type input "PTO Lunch"
type input "1"
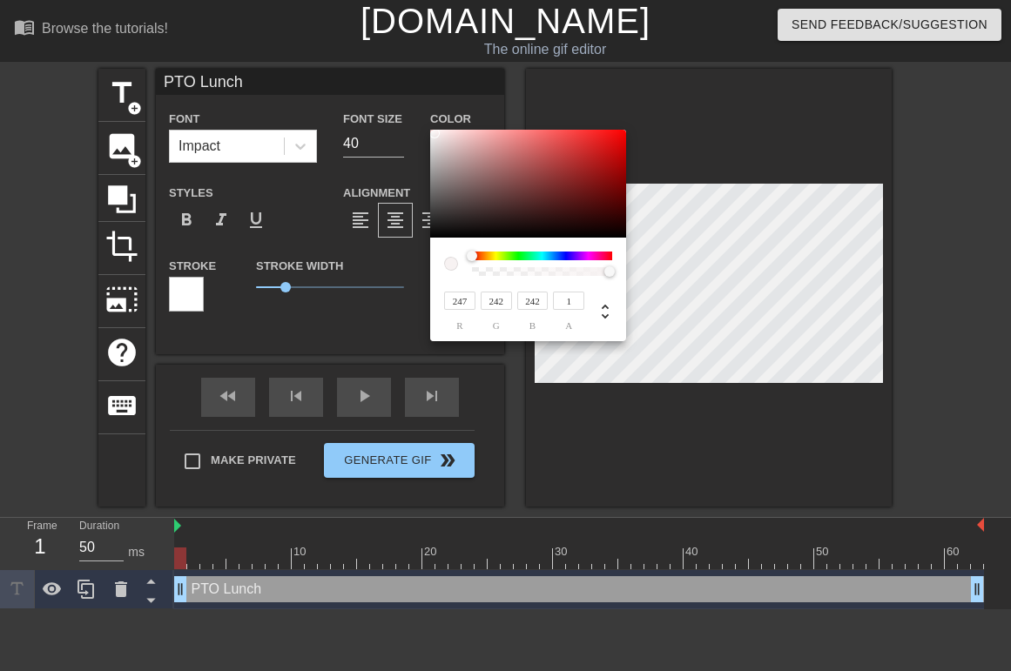
drag, startPoint x: 610, startPoint y: 269, endPoint x: 663, endPoint y: 269, distance: 53.1
click at [663, 269] on div "247 r 242 g 242 b 1 a" at bounding box center [505, 335] width 1011 height 671
drag, startPoint x: 470, startPoint y: 254, endPoint x: 457, endPoint y: 254, distance: 13.1
type input "PTO Lunch"
type input "243"
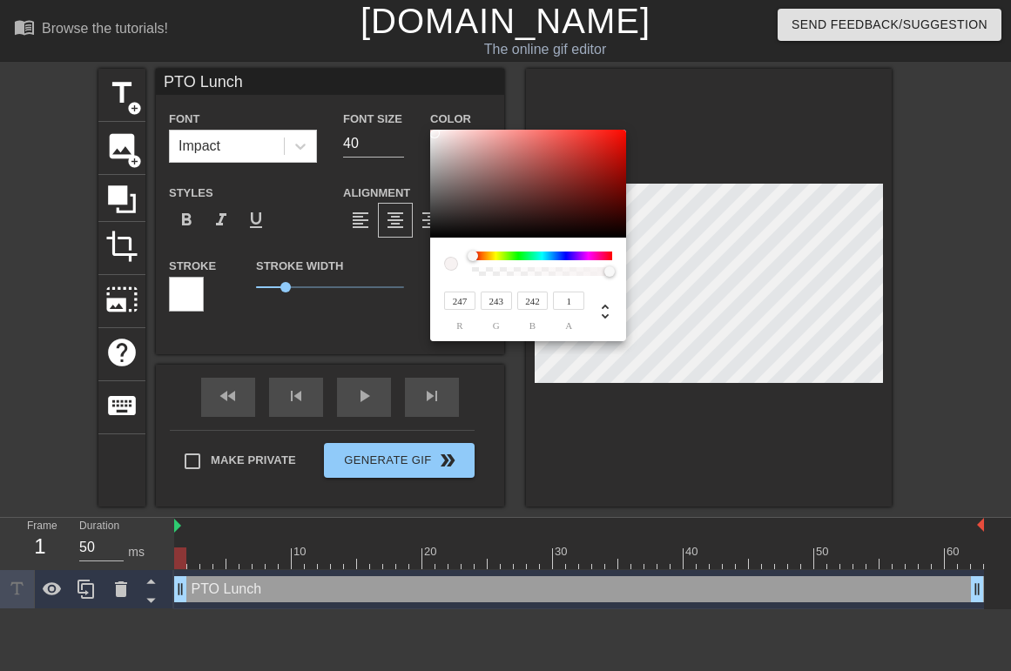
type input "PTO Lunch"
type input "244"
drag, startPoint x: 469, startPoint y: 257, endPoint x: 416, endPoint y: 255, distance: 53.1
click at [416, 255] on div "247 r 242 g 242 b 1 a" at bounding box center [505, 335] width 1011 height 671
click at [434, 131] on div at bounding box center [434, 133] width 10 height 10
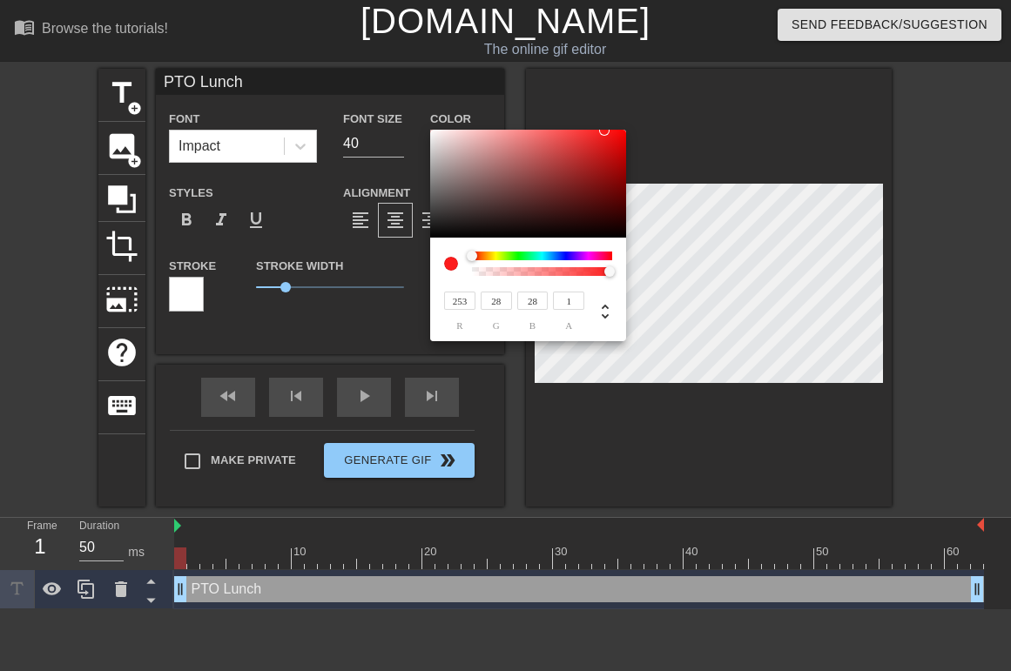
click at [432, 131] on div at bounding box center [528, 184] width 196 height 108
click at [430, 130] on div at bounding box center [528, 184] width 196 height 108
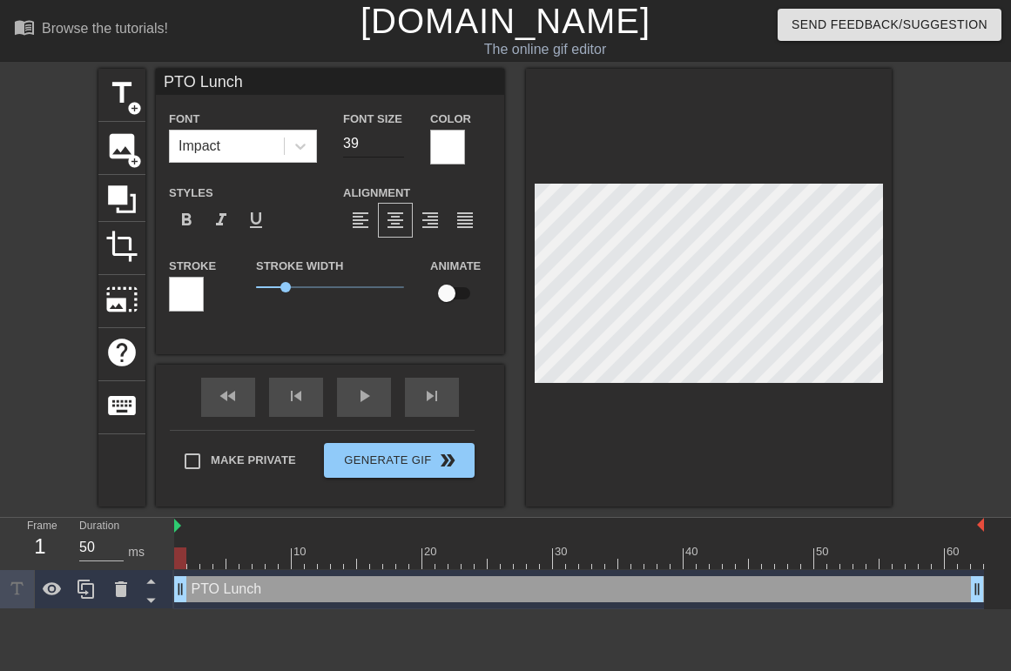
click at [399, 149] on input "39" at bounding box center [373, 144] width 61 height 28
click at [399, 149] on input "38" at bounding box center [373, 144] width 61 height 28
click at [399, 149] on input "37" at bounding box center [373, 144] width 61 height 28
click at [399, 149] on input "36" at bounding box center [373, 144] width 61 height 28
click at [399, 149] on input "35" at bounding box center [373, 144] width 61 height 28
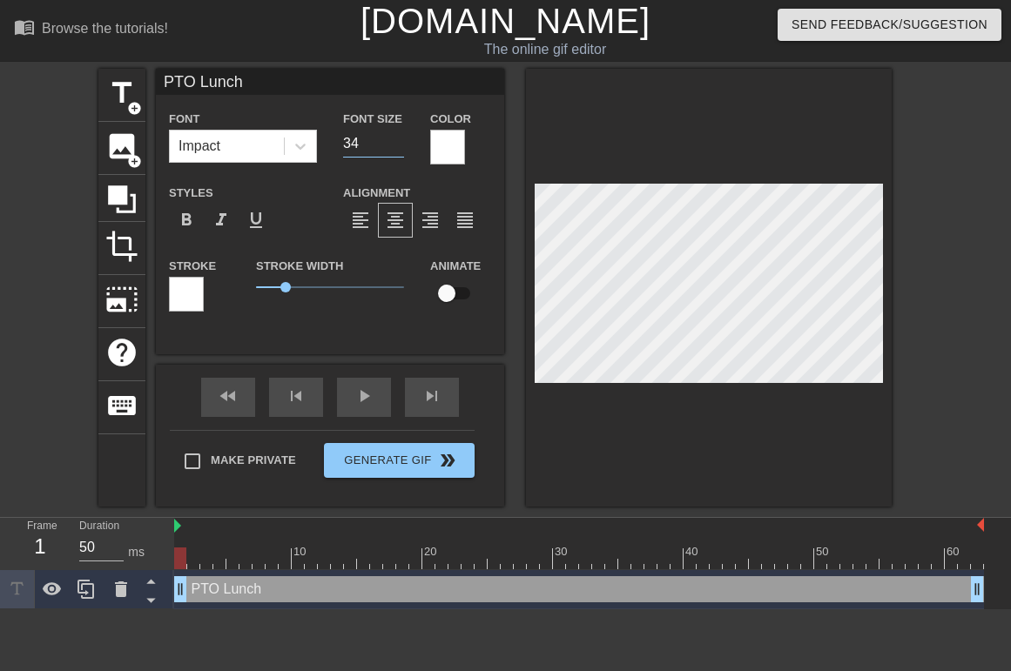
click at [399, 149] on input "34" at bounding box center [373, 144] width 61 height 28
click at [399, 149] on input "33" at bounding box center [373, 144] width 61 height 28
click at [399, 149] on input "32" at bounding box center [373, 144] width 61 height 28
click at [399, 149] on input "31" at bounding box center [373, 144] width 61 height 28
click at [399, 149] on input "30" at bounding box center [373, 144] width 61 height 28
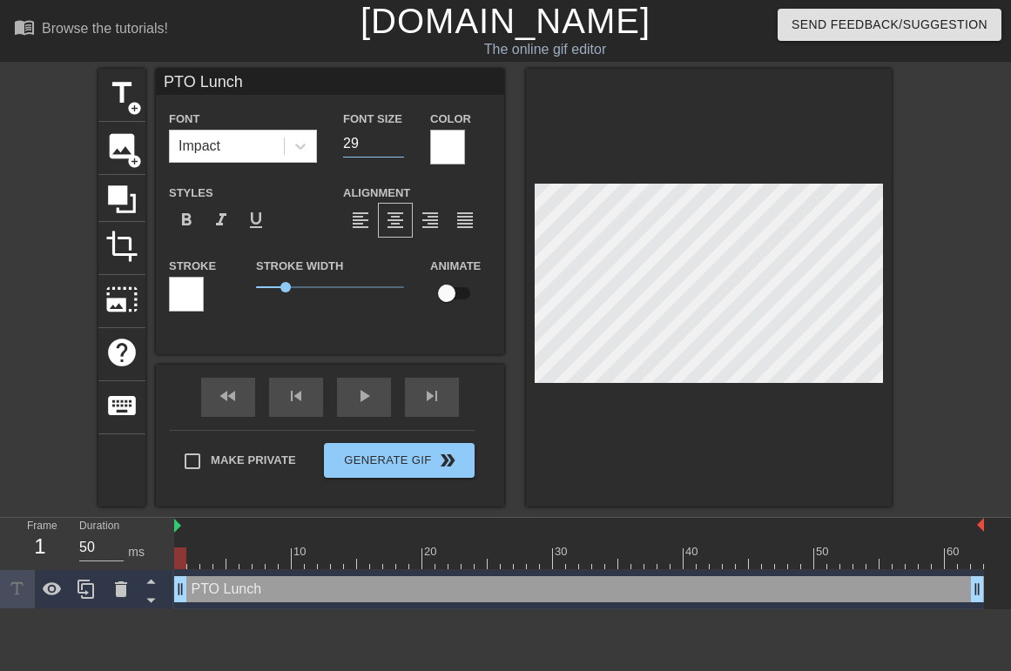
click at [399, 149] on input "29" at bounding box center [373, 144] width 61 height 28
click at [399, 149] on input "28" at bounding box center [373, 144] width 61 height 28
click at [399, 149] on input "27" at bounding box center [373, 144] width 61 height 28
click at [399, 149] on input "26" at bounding box center [373, 144] width 61 height 28
click at [447, 295] on input "checkbox" at bounding box center [446, 293] width 99 height 33
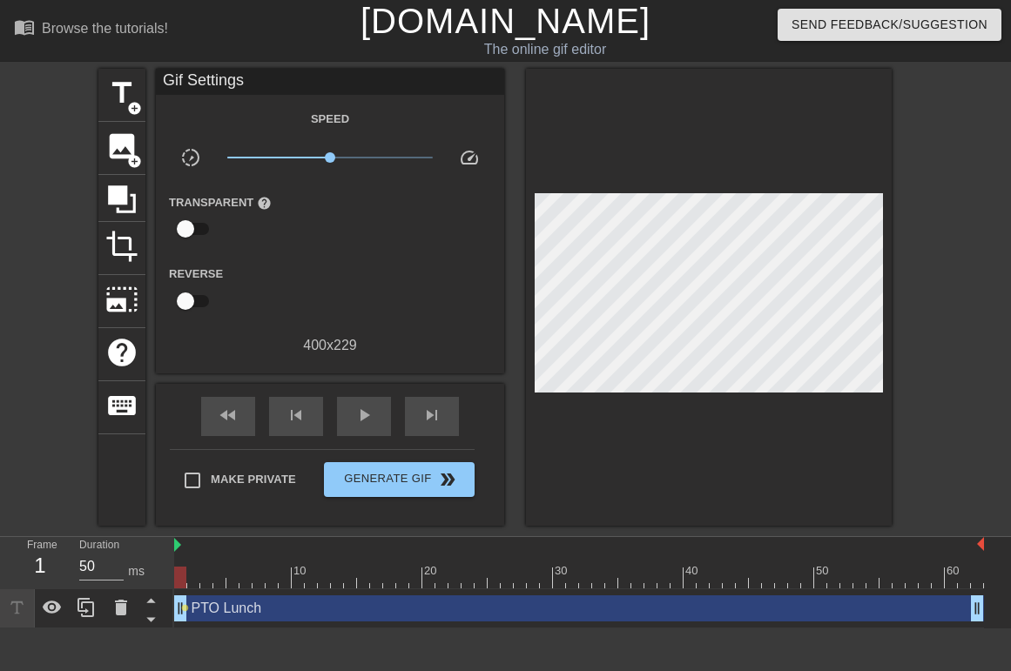
click at [599, 451] on div at bounding box center [709, 297] width 366 height 457
click at [354, 408] on span "play_arrow" at bounding box center [363, 415] width 21 height 21
click at [354, 408] on span "pause" at bounding box center [363, 415] width 21 height 21
click at [347, 414] on div "play_arrow" at bounding box center [364, 416] width 54 height 39
click at [347, 414] on div "pause" at bounding box center [364, 416] width 54 height 39
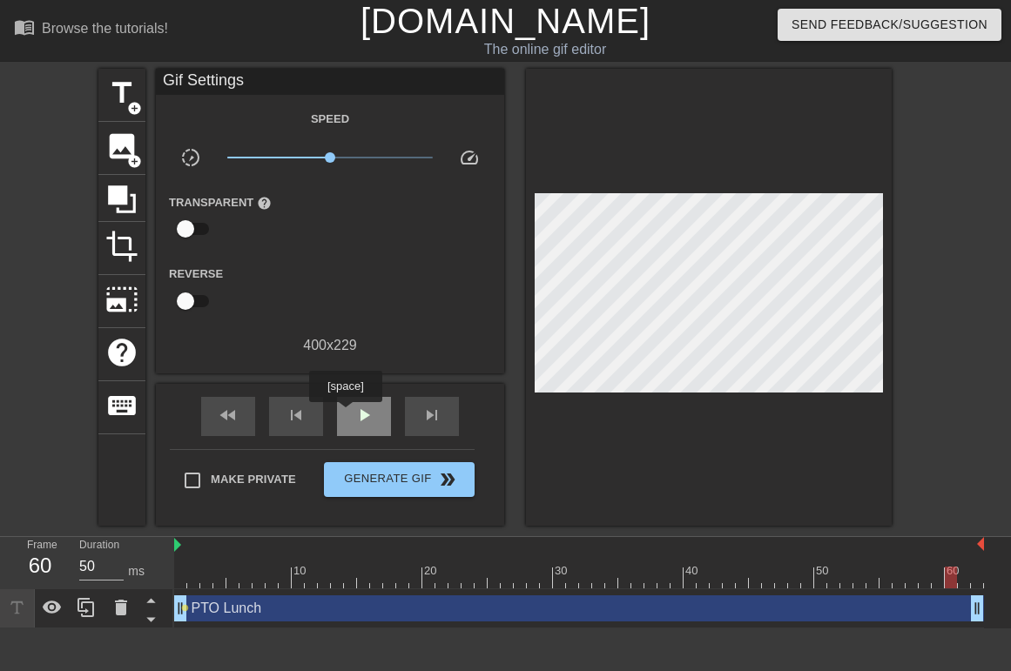
click at [347, 414] on div "play_arrow" at bounding box center [364, 416] width 54 height 39
click at [347, 414] on div "pause" at bounding box center [364, 416] width 54 height 39
drag, startPoint x: 207, startPoint y: 575, endPoint x: 181, endPoint y: 575, distance: 26.1
click at [181, 575] on div at bounding box center [180, 578] width 12 height 22
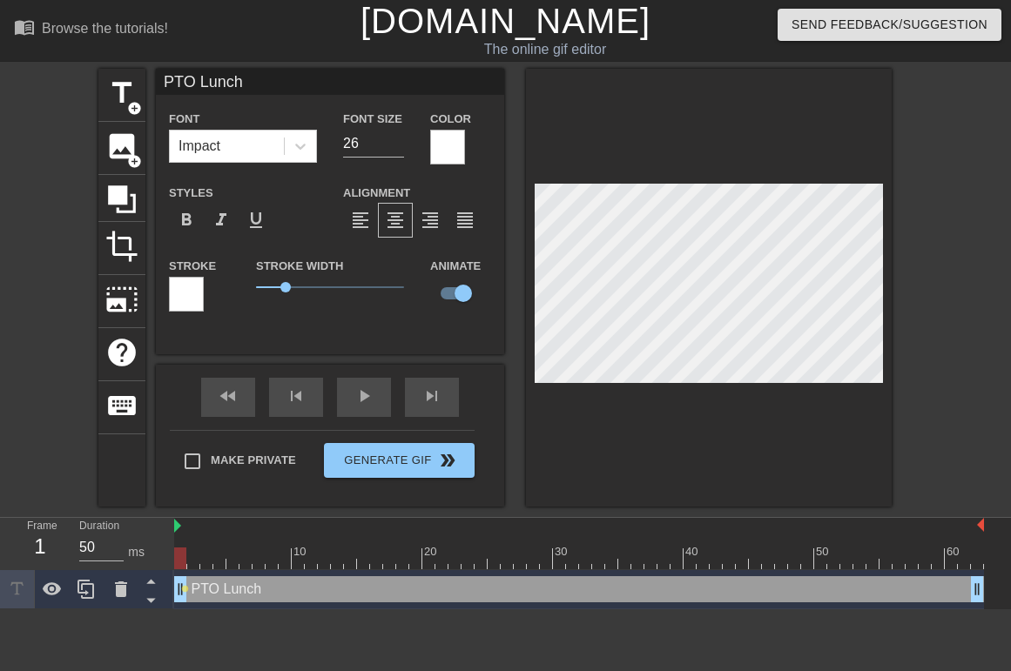
click at [41, 546] on div "1" at bounding box center [40, 546] width 26 height 31
drag, startPoint x: 37, startPoint y: 541, endPoint x: 54, endPoint y: 541, distance: 16.5
click at [54, 541] on div "Frame 1" at bounding box center [40, 543] width 52 height 50
click at [43, 541] on div "1" at bounding box center [40, 546] width 26 height 31
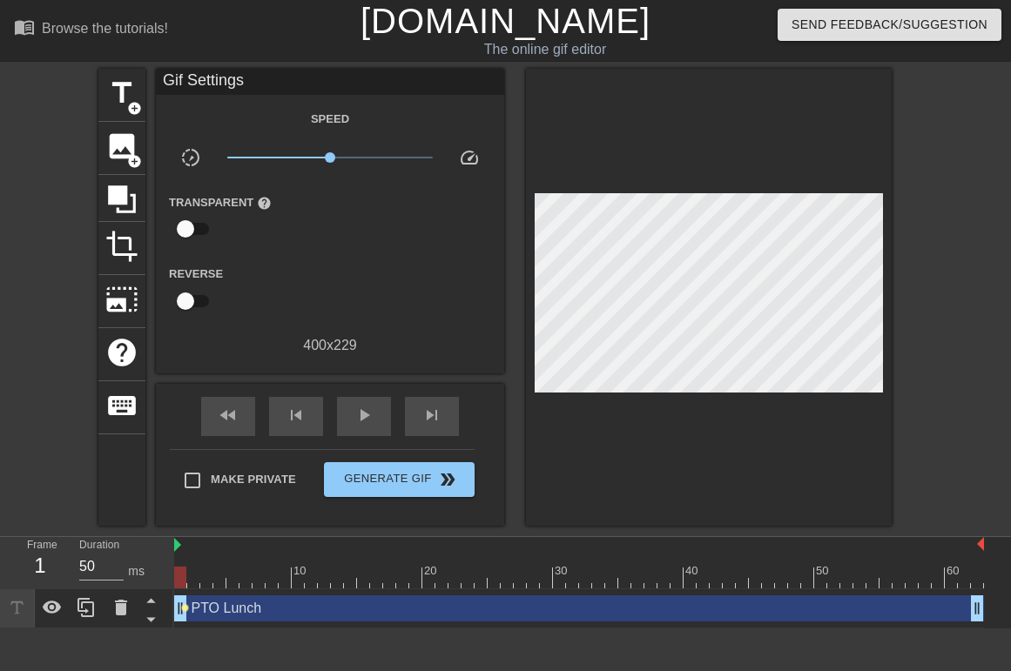
click at [183, 590] on div "PTO Lunch drag_handle drag_handle lens" at bounding box center [579, 608] width 810 height 39
click at [181, 609] on span "lens" at bounding box center [185, 608] width 8 height 8
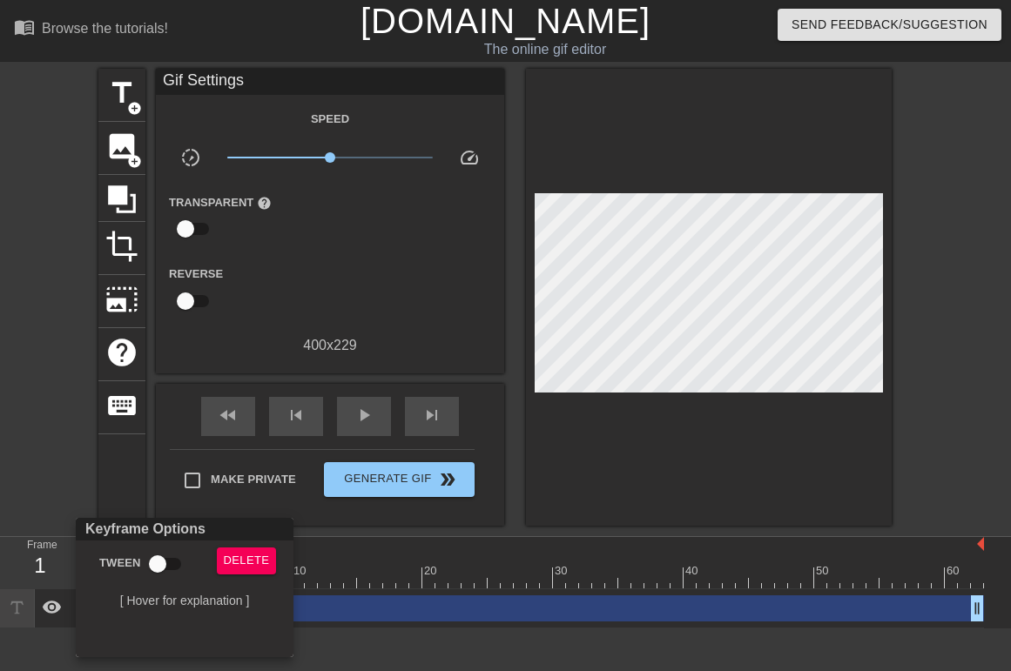
click at [63, 501] on div at bounding box center [505, 335] width 1011 height 671
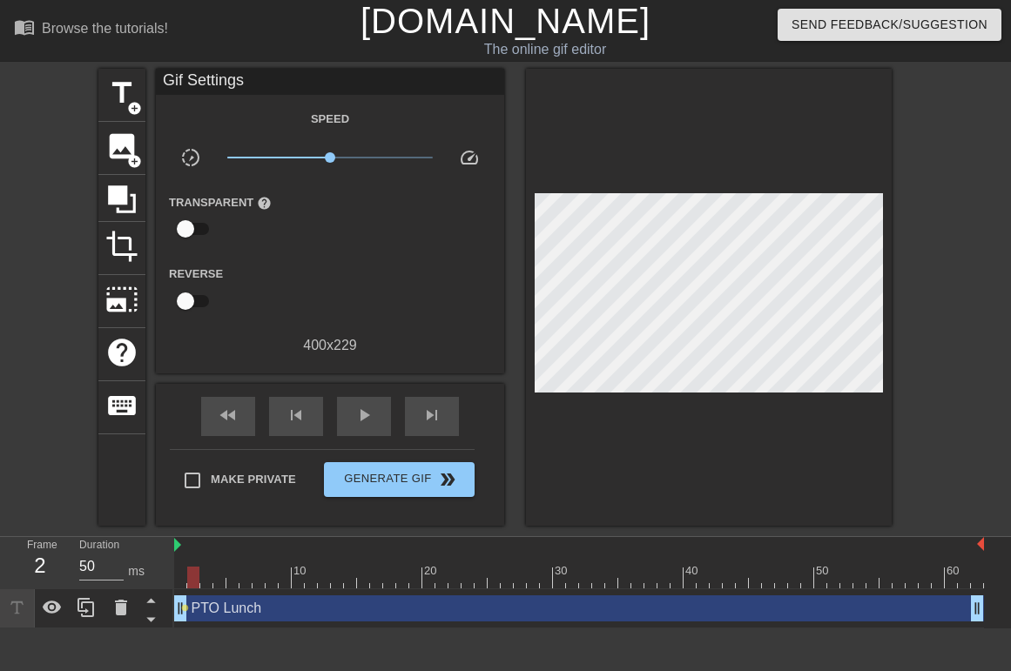
drag, startPoint x: 178, startPoint y: 574, endPoint x: 196, endPoint y: 574, distance: 17.4
click at [196, 574] on div at bounding box center [193, 578] width 12 height 22
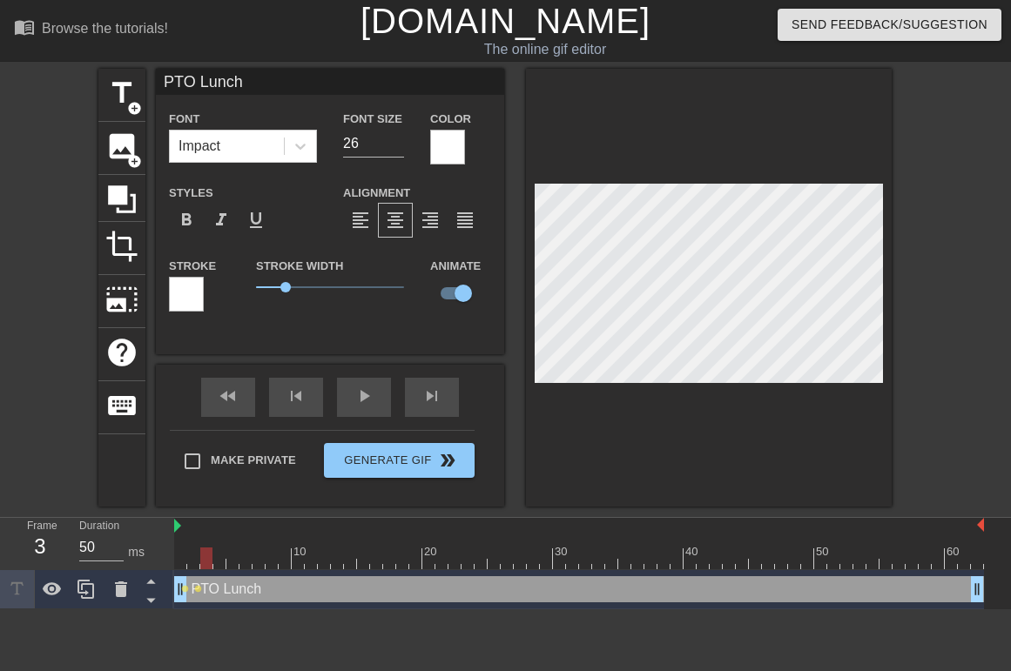
drag, startPoint x: 193, startPoint y: 561, endPoint x: 205, endPoint y: 561, distance: 12.2
click at [205, 561] on div at bounding box center [206, 559] width 12 height 22
click at [217, 555] on div at bounding box center [219, 559] width 12 height 22
click at [229, 553] on div at bounding box center [232, 559] width 12 height 22
drag, startPoint x: 232, startPoint y: 557, endPoint x: 242, endPoint y: 557, distance: 10.4
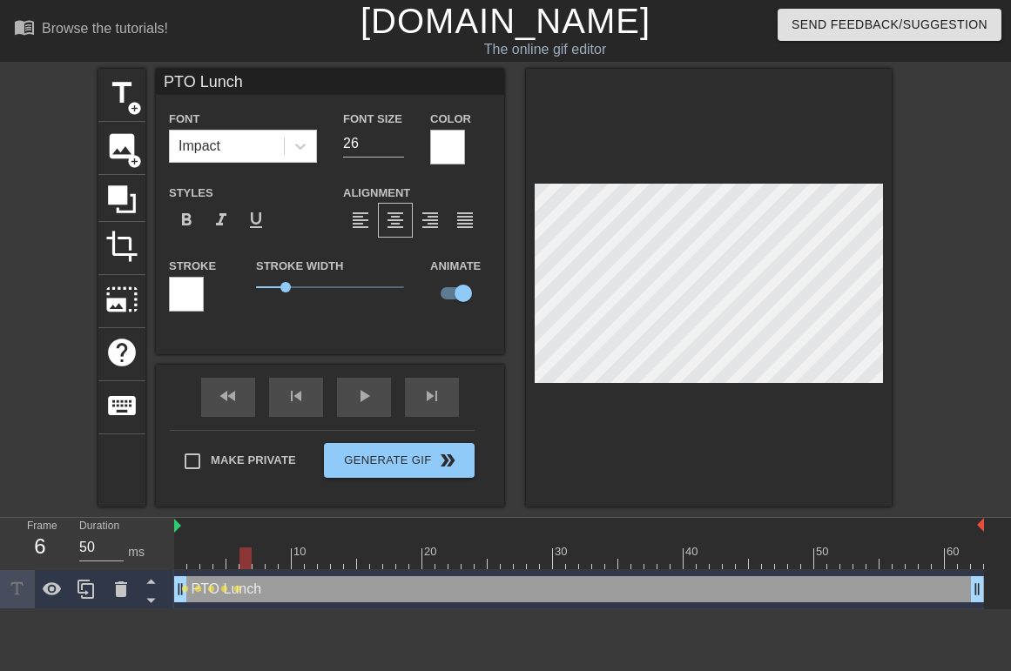
click at [242, 557] on div at bounding box center [245, 559] width 12 height 22
drag, startPoint x: 245, startPoint y: 557, endPoint x: 266, endPoint y: 558, distance: 21.8
click at [266, 558] on div at bounding box center [272, 559] width 12 height 22
click at [279, 553] on div at bounding box center [285, 559] width 12 height 22
click at [296, 554] on div at bounding box center [298, 559] width 12 height 22
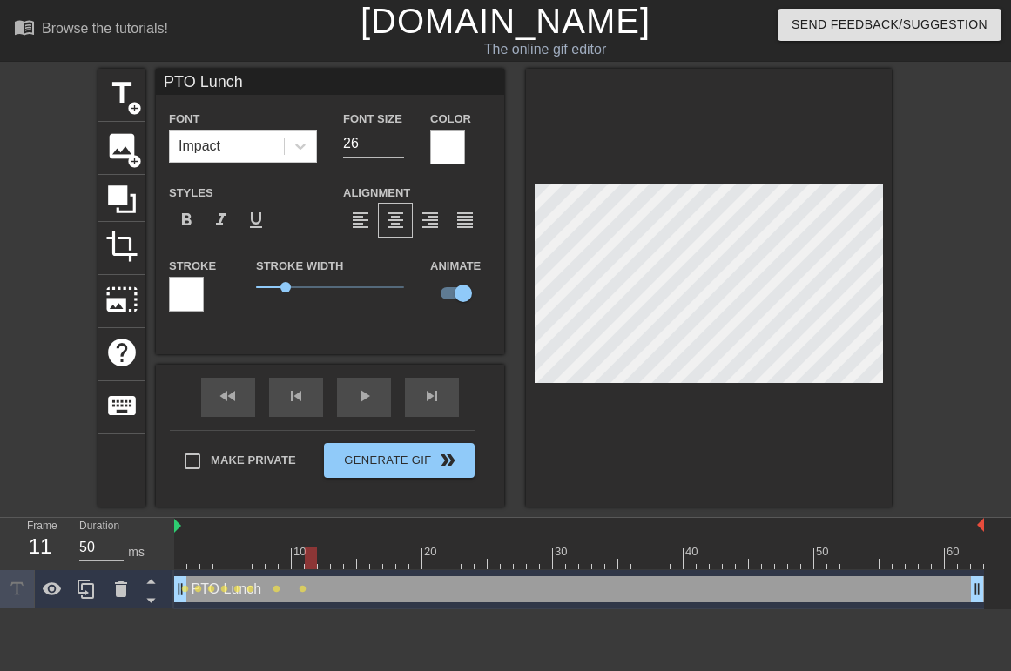
click at [307, 555] on div at bounding box center [311, 559] width 12 height 22
click at [319, 562] on div at bounding box center [324, 559] width 12 height 22
click at [332, 554] on div at bounding box center [337, 559] width 12 height 22
drag, startPoint x: 337, startPoint y: 562, endPoint x: 303, endPoint y: 566, distance: 34.1
click at [303, 566] on div at bounding box center [298, 559] width 12 height 22
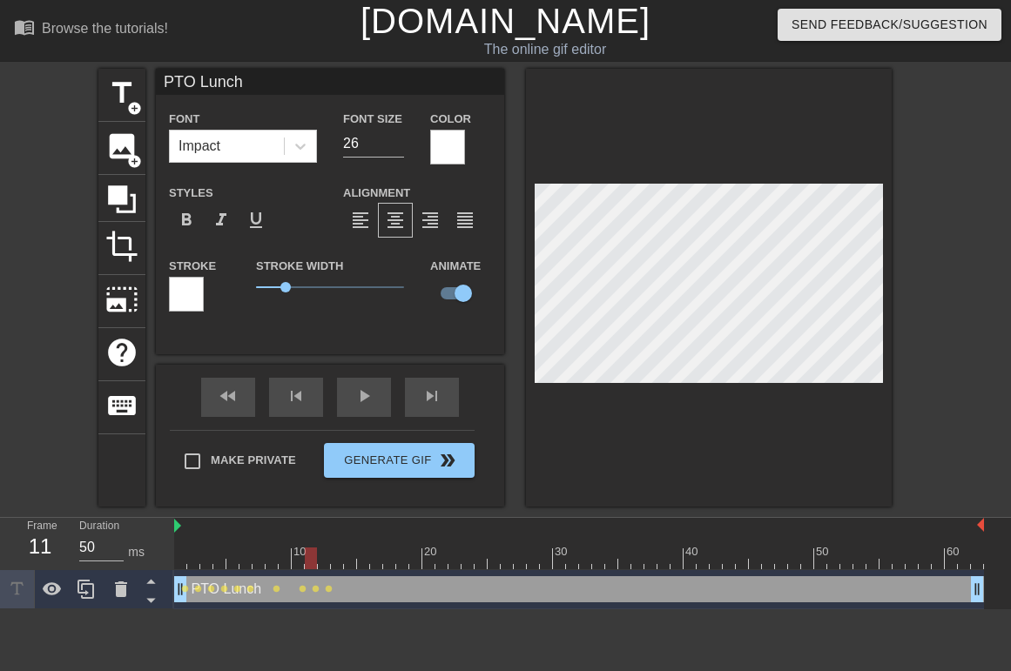
click at [305, 561] on div at bounding box center [311, 559] width 12 height 22
drag, startPoint x: 310, startPoint y: 556, endPoint x: 319, endPoint y: 556, distance: 9.6
click at [319, 556] on div at bounding box center [324, 559] width 12 height 22
drag, startPoint x: 322, startPoint y: 558, endPoint x: 332, endPoint y: 558, distance: 9.6
click at [332, 558] on div at bounding box center [337, 559] width 12 height 22
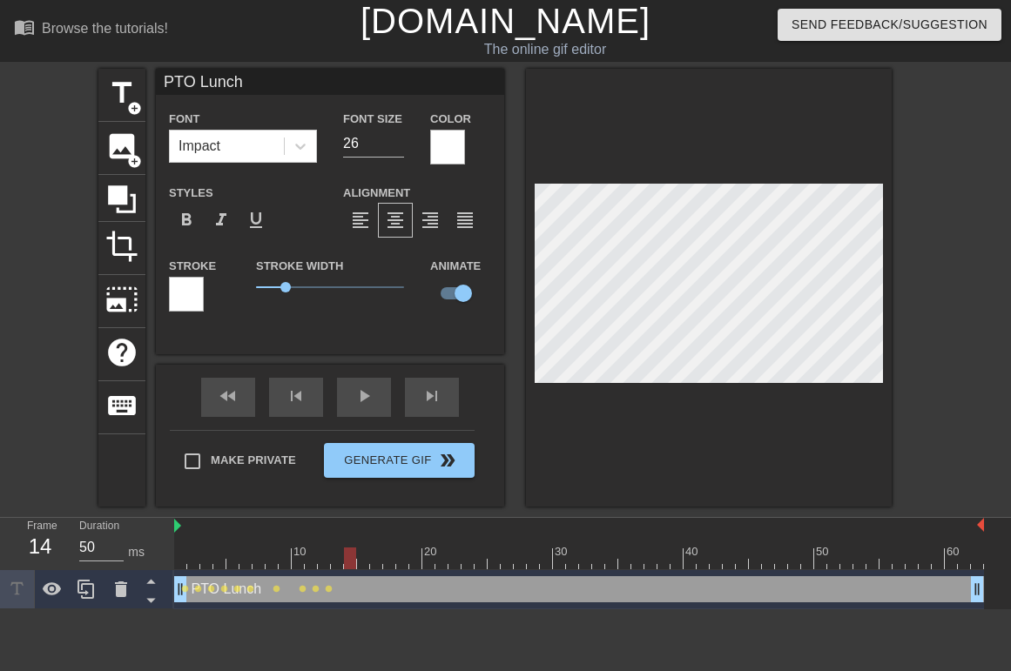
drag, startPoint x: 336, startPoint y: 556, endPoint x: 348, endPoint y: 556, distance: 12.2
click at [348, 556] on div at bounding box center [350, 559] width 12 height 22
drag, startPoint x: 347, startPoint y: 554, endPoint x: 360, endPoint y: 554, distance: 12.2
click at [360, 554] on div at bounding box center [363, 559] width 12 height 22
drag, startPoint x: 361, startPoint y: 555, endPoint x: 373, endPoint y: 555, distance: 11.4
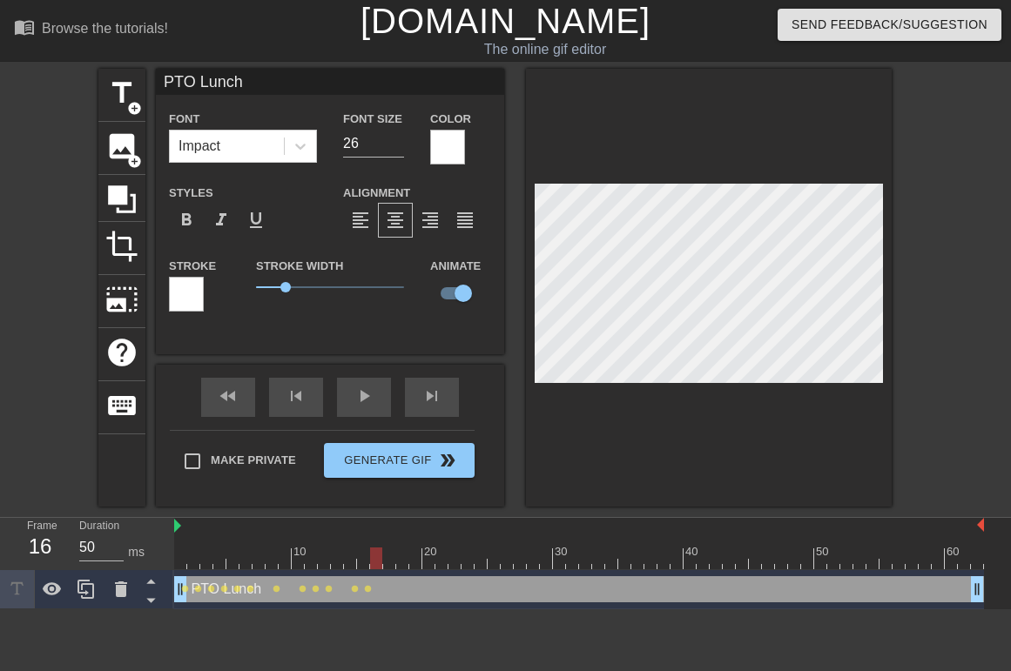
click at [373, 555] on div at bounding box center [376, 559] width 12 height 22
drag, startPoint x: 377, startPoint y: 555, endPoint x: 389, endPoint y: 555, distance: 12.2
click at [389, 555] on div at bounding box center [389, 559] width 12 height 22
drag, startPoint x: 387, startPoint y: 557, endPoint x: 398, endPoint y: 556, distance: 10.5
click at [398, 556] on div at bounding box center [402, 559] width 12 height 22
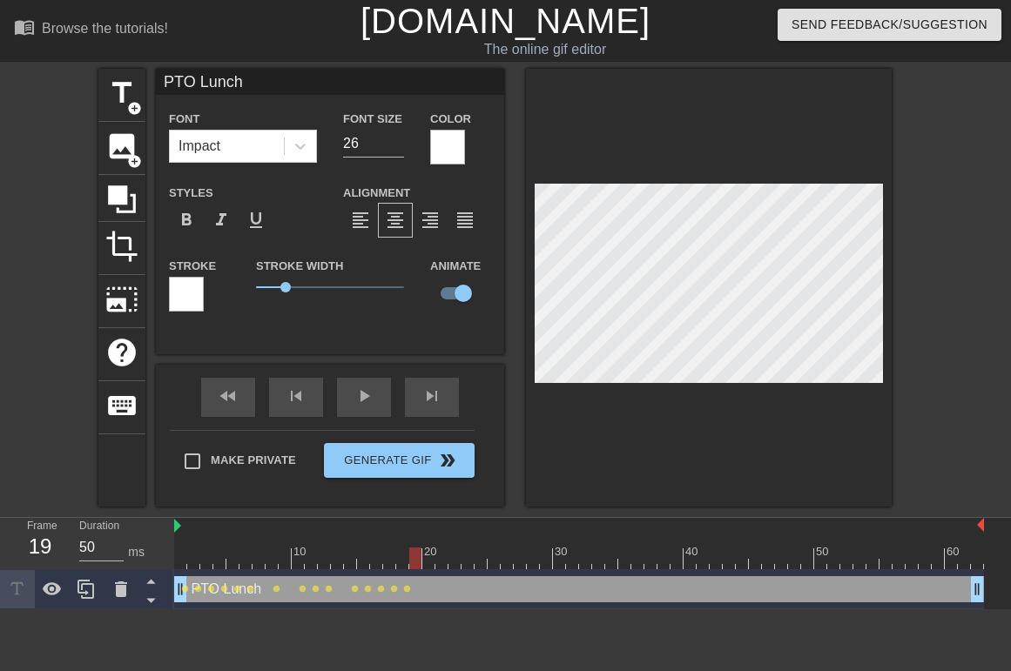
drag, startPoint x: 402, startPoint y: 559, endPoint x: 412, endPoint y: 559, distance: 9.6
click at [412, 559] on div at bounding box center [415, 559] width 12 height 22
drag, startPoint x: 414, startPoint y: 553, endPoint x: 427, endPoint y: 552, distance: 13.1
click at [427, 552] on div at bounding box center [428, 559] width 12 height 22
drag, startPoint x: 428, startPoint y: 554, endPoint x: 438, endPoint y: 553, distance: 9.6
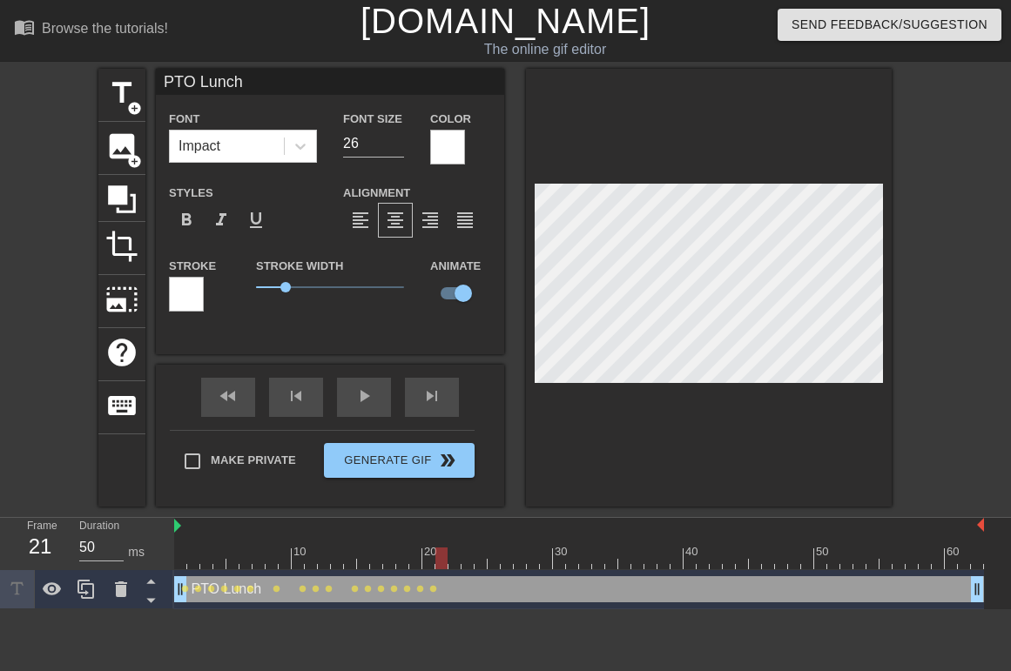
click at [438, 553] on div at bounding box center [441, 559] width 12 height 22
drag, startPoint x: 439, startPoint y: 554, endPoint x: 451, endPoint y: 552, distance: 12.3
click at [451, 552] on div at bounding box center [454, 559] width 12 height 22
drag, startPoint x: 454, startPoint y: 557, endPoint x: 463, endPoint y: 556, distance: 9.6
click at [463, 556] on div at bounding box center [467, 559] width 12 height 22
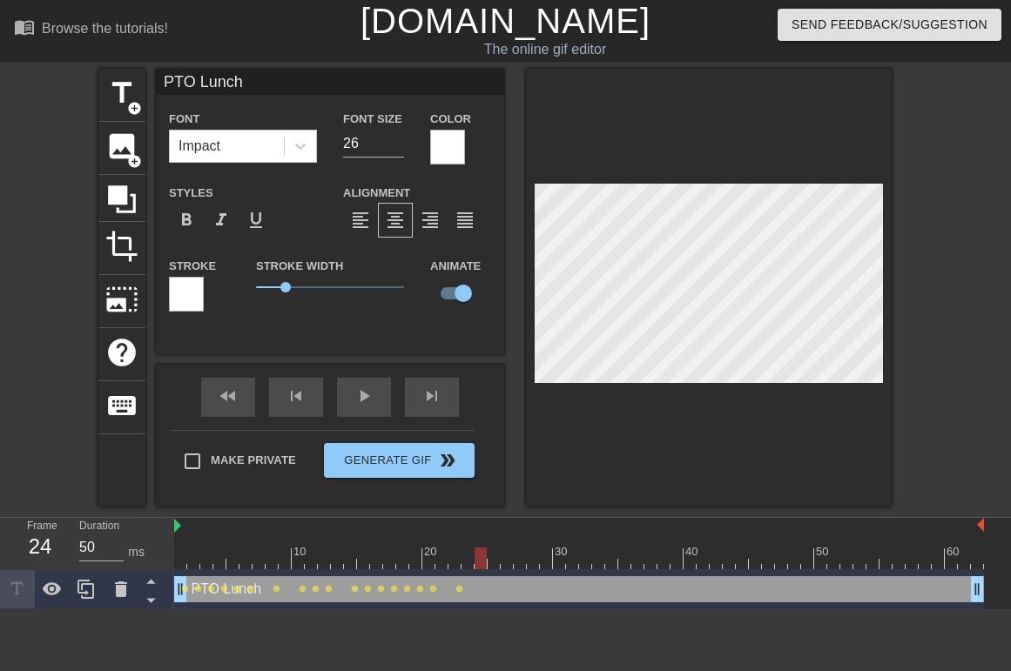
drag, startPoint x: 466, startPoint y: 559, endPoint x: 480, endPoint y: 557, distance: 14.0
click at [480, 557] on div at bounding box center [480, 559] width 12 height 22
drag, startPoint x: 481, startPoint y: 554, endPoint x: 492, endPoint y: 553, distance: 11.4
click at [492, 553] on div at bounding box center [494, 559] width 12 height 22
drag, startPoint x: 492, startPoint y: 552, endPoint x: 505, endPoint y: 548, distance: 13.5
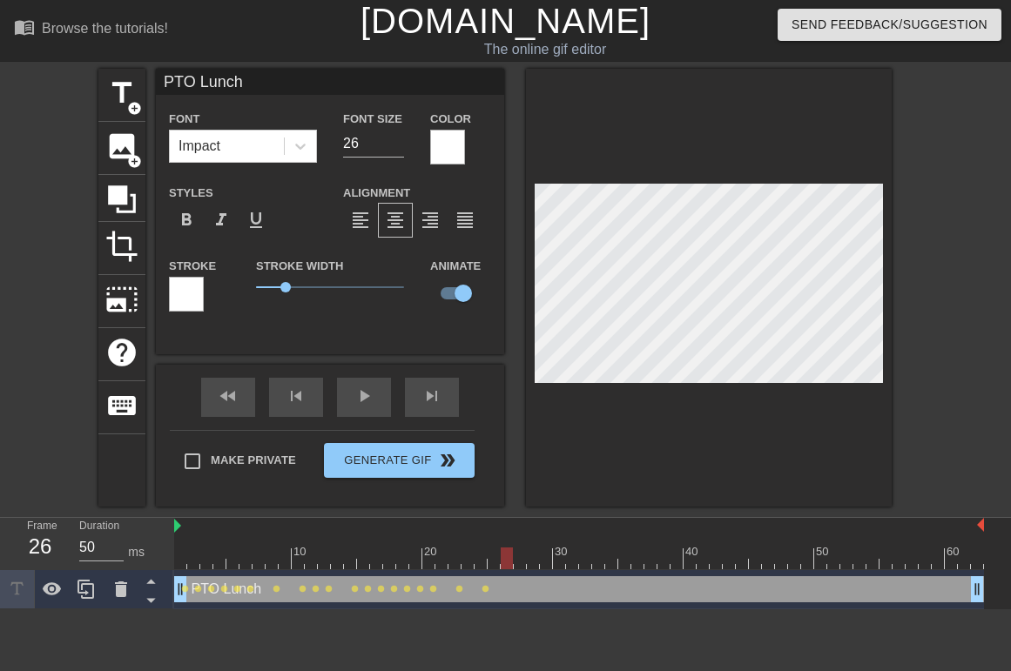
click at [505, 548] on div at bounding box center [507, 559] width 12 height 22
drag, startPoint x: 504, startPoint y: 555, endPoint x: 660, endPoint y: 551, distance: 155.9
click at [660, 551] on div at bounding box center [663, 559] width 12 height 22
drag, startPoint x: 662, startPoint y: 551, endPoint x: 694, endPoint y: 551, distance: 32.2
click at [694, 551] on div at bounding box center [689, 559] width 12 height 22
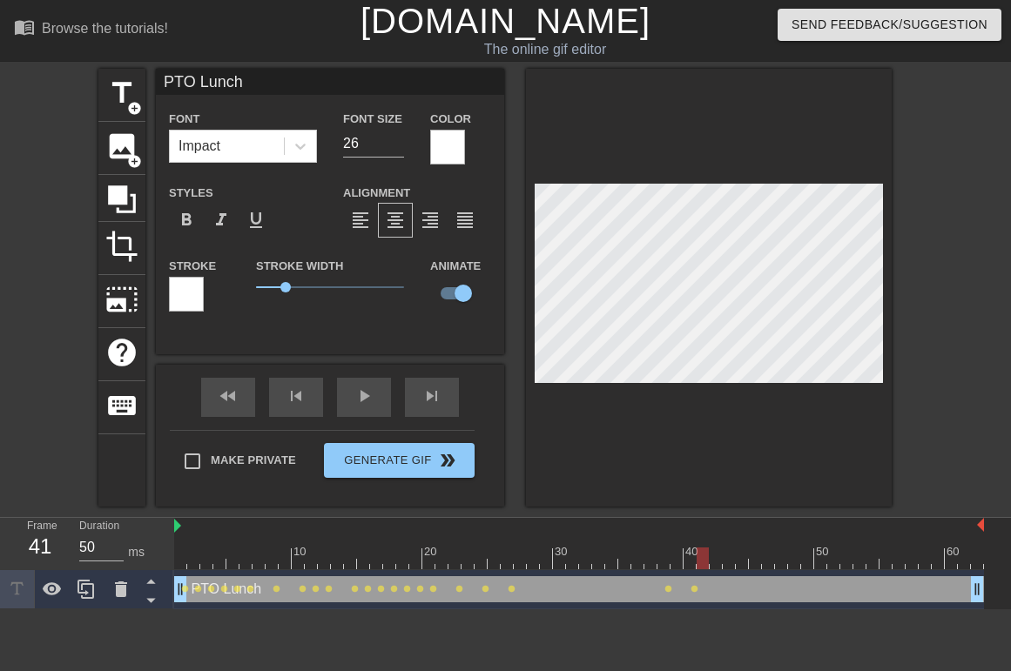
drag, startPoint x: 689, startPoint y: 552, endPoint x: 699, endPoint y: 552, distance: 10.4
click at [699, 552] on div at bounding box center [702, 559] width 12 height 22
drag, startPoint x: 702, startPoint y: 559, endPoint x: 714, endPoint y: 561, distance: 12.3
click at [714, 561] on div at bounding box center [716, 559] width 12 height 22
drag, startPoint x: 715, startPoint y: 556, endPoint x: 726, endPoint y: 556, distance: 11.3
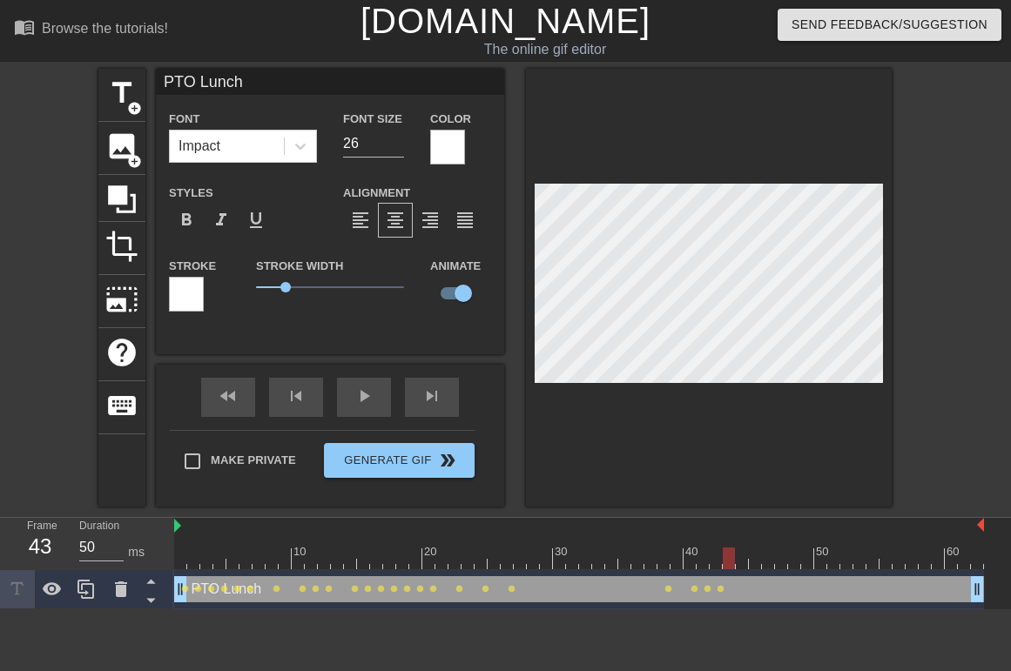
click at [726, 556] on div at bounding box center [729, 559] width 12 height 22
click at [749, 558] on div at bounding box center [755, 559] width 12 height 22
drag, startPoint x: 741, startPoint y: 558, endPoint x: 755, endPoint y: 558, distance: 13.9
click at [755, 558] on div at bounding box center [755, 559] width 12 height 22
drag, startPoint x: 754, startPoint y: 556, endPoint x: 767, endPoint y: 556, distance: 13.1
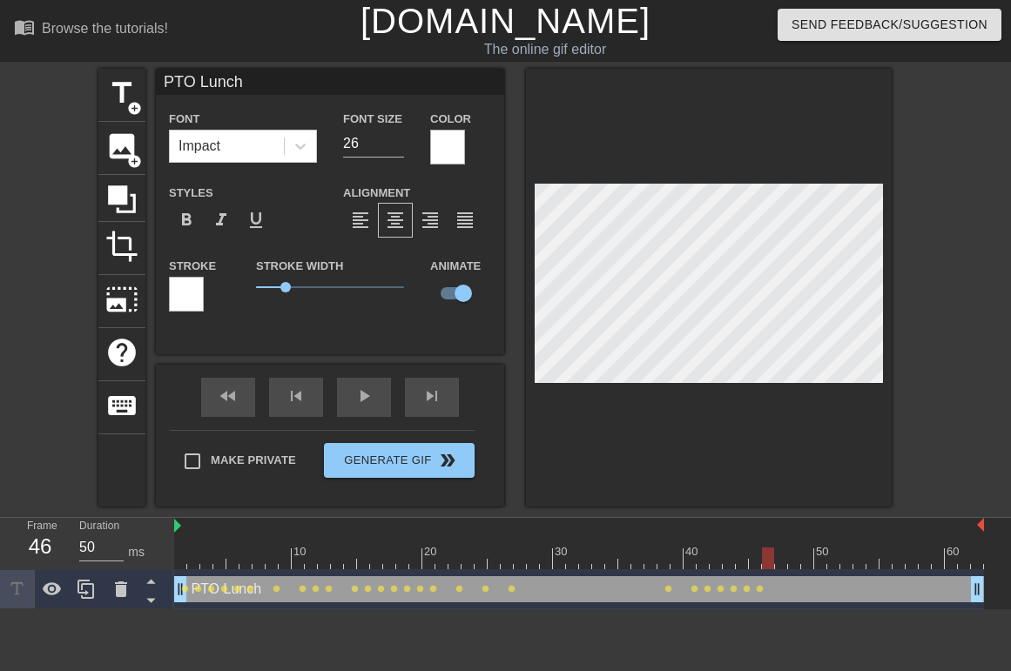
click at [767, 556] on div at bounding box center [768, 559] width 12 height 22
click at [776, 553] on div at bounding box center [781, 559] width 12 height 22
click at [790, 551] on div at bounding box center [794, 559] width 12 height 22
click at [805, 554] on div at bounding box center [807, 559] width 12 height 22
drag, startPoint x: 807, startPoint y: 555, endPoint x: 817, endPoint y: 555, distance: 9.6
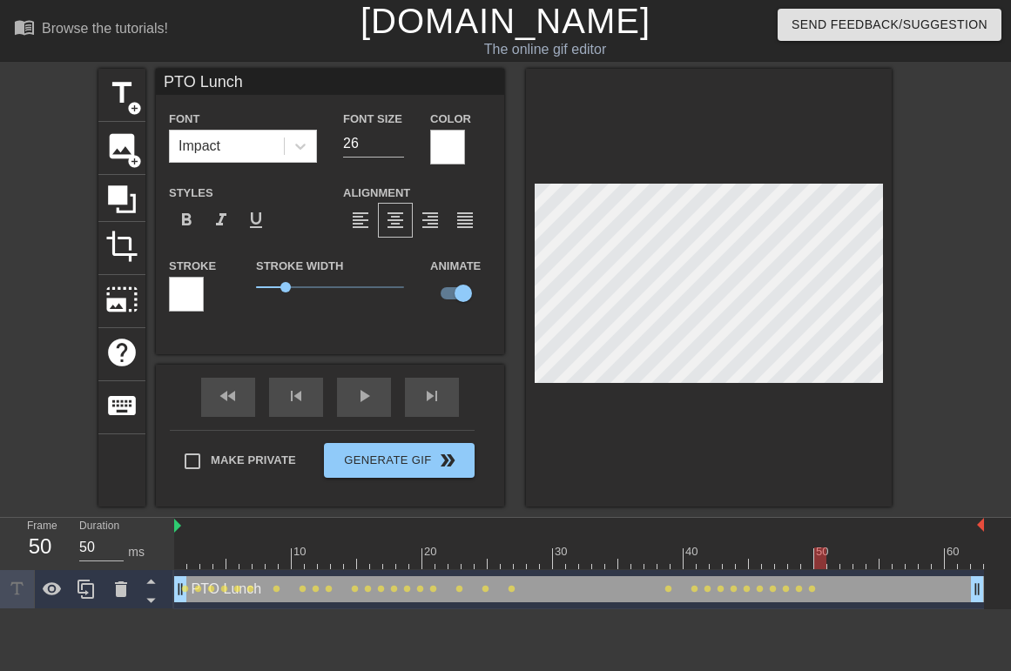
click at [817, 555] on div at bounding box center [820, 559] width 12 height 22
click at [827, 557] on div at bounding box center [833, 559] width 12 height 22
drag, startPoint x: 831, startPoint y: 555, endPoint x: 843, endPoint y: 555, distance: 11.4
click at [843, 555] on div at bounding box center [846, 559] width 12 height 22
drag, startPoint x: 846, startPoint y: 554, endPoint x: 855, endPoint y: 555, distance: 8.7
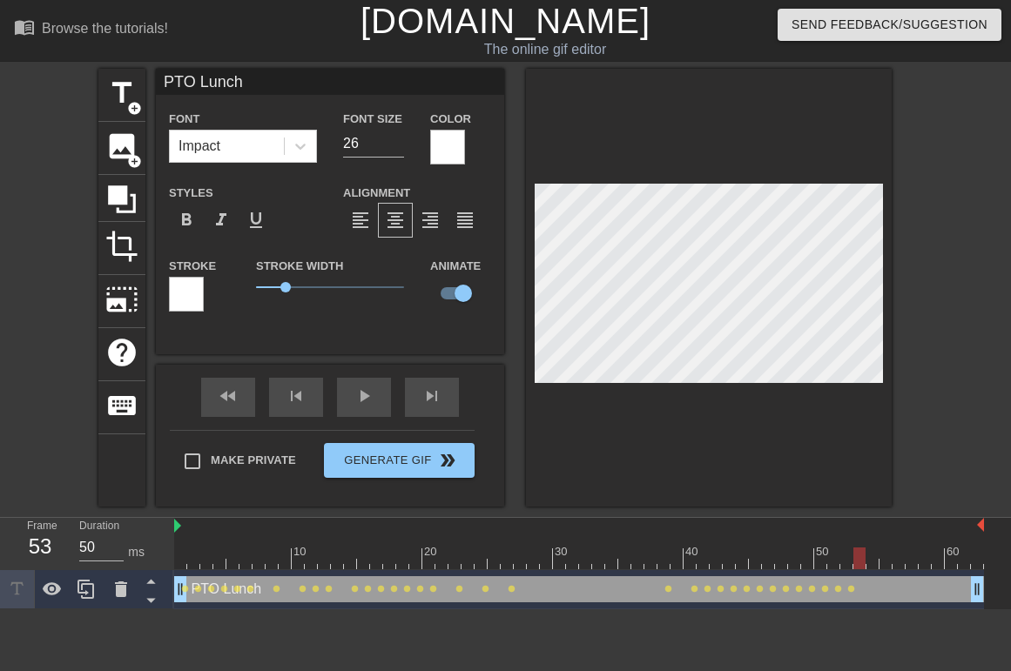
click at [855, 555] on div at bounding box center [859, 559] width 12 height 22
drag, startPoint x: 859, startPoint y: 558, endPoint x: 871, endPoint y: 558, distance: 11.3
click at [871, 558] on div at bounding box center [872, 559] width 12 height 22
drag, startPoint x: 870, startPoint y: 556, endPoint x: 891, endPoint y: 556, distance: 20.9
click at [891, 556] on div at bounding box center [885, 559] width 12 height 22
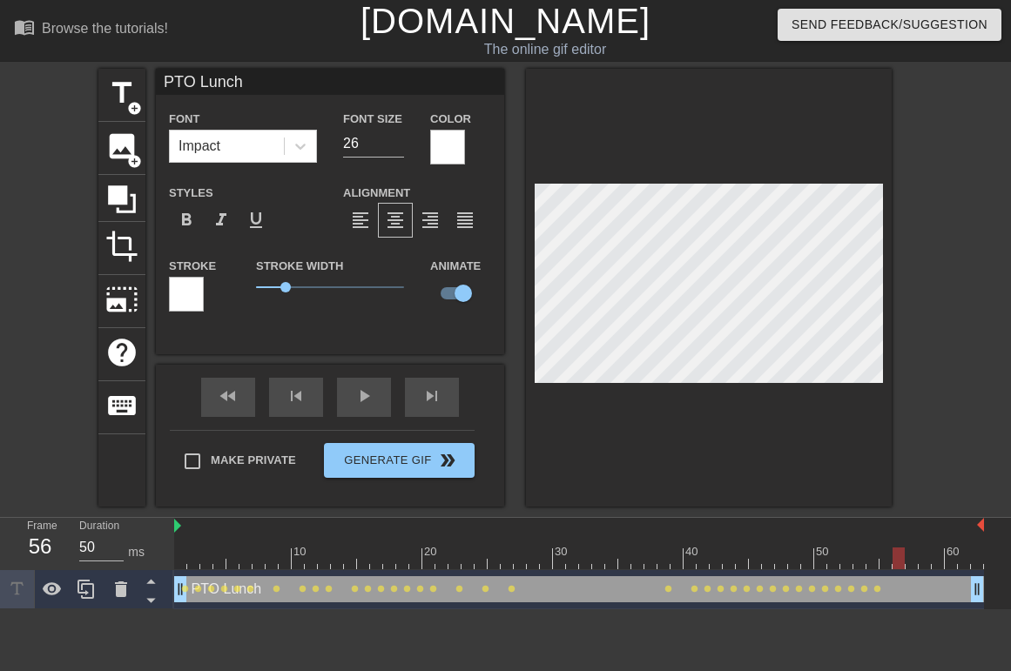
drag, startPoint x: 886, startPoint y: 561, endPoint x: 898, endPoint y: 561, distance: 11.3
click at [898, 561] on div at bounding box center [898, 559] width 12 height 22
drag, startPoint x: 898, startPoint y: 556, endPoint x: 909, endPoint y: 555, distance: 11.4
click at [909, 555] on div at bounding box center [911, 559] width 12 height 22
drag, startPoint x: 911, startPoint y: 555, endPoint x: 937, endPoint y: 557, distance: 25.3
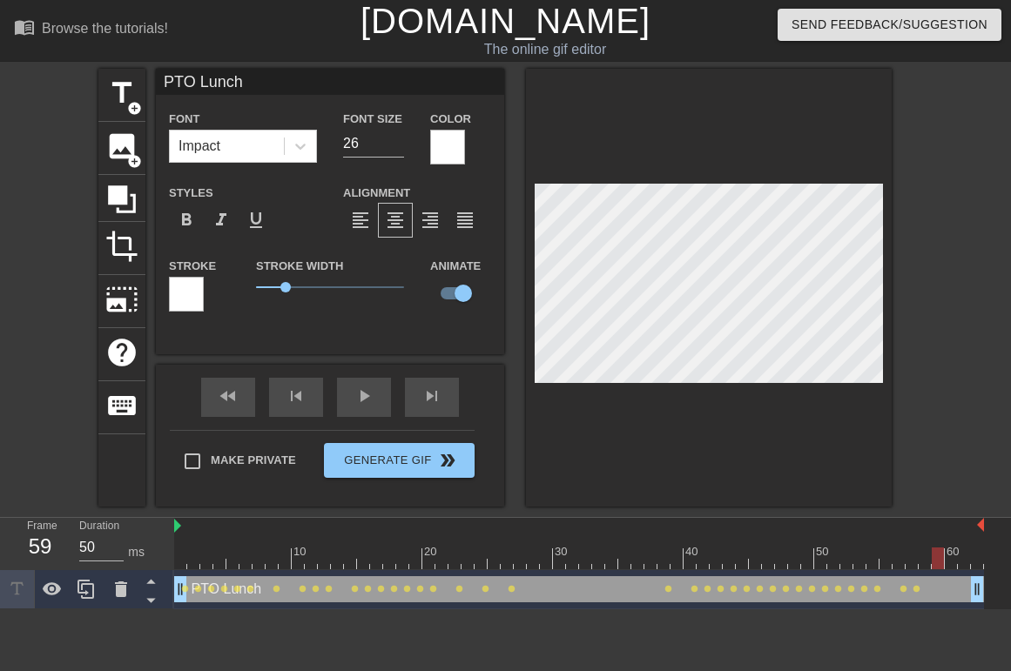
click at [937, 557] on div at bounding box center [938, 559] width 12 height 22
drag, startPoint x: 938, startPoint y: 556, endPoint x: 948, endPoint y: 556, distance: 10.4
click at [948, 556] on div at bounding box center [951, 559] width 12 height 22
drag, startPoint x: 950, startPoint y: 557, endPoint x: 964, endPoint y: 555, distance: 14.0
click at [964, 555] on div at bounding box center [964, 559] width 12 height 22
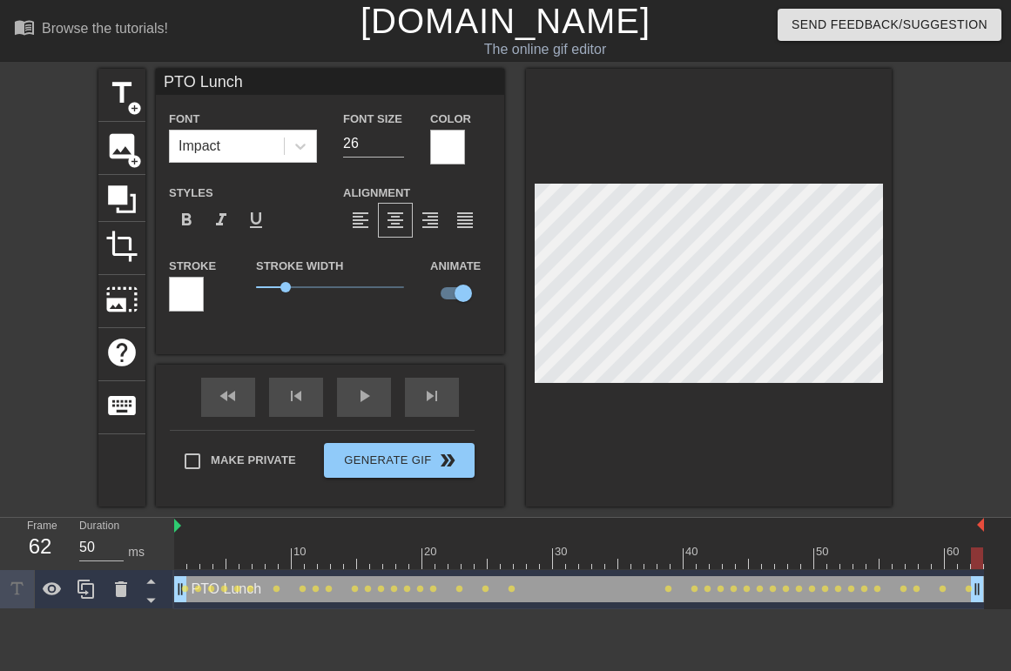
click at [971, 559] on div at bounding box center [977, 559] width 12 height 22
click at [184, 609] on html "menu_book Browse the tutorials! [DOMAIN_NAME] The online gif editor Send Feedba…" at bounding box center [505, 304] width 1011 height 609
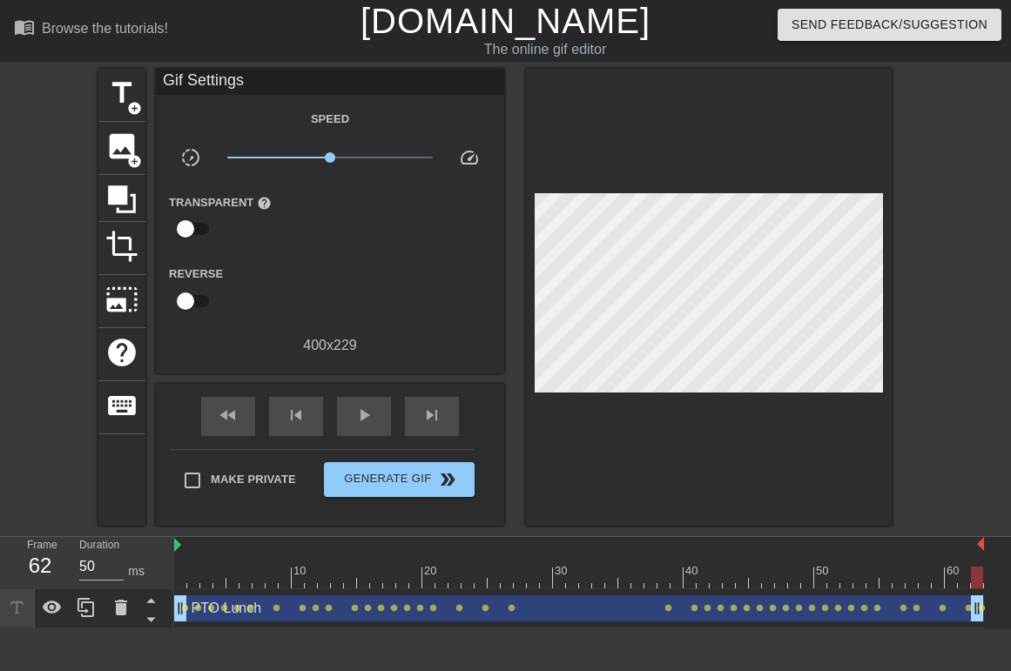
click at [722, 430] on div at bounding box center [709, 297] width 366 height 457
click at [120, 488] on div "title add_circle image add_circle crop photo_size_select_large help keyboard" at bounding box center [121, 297] width 47 height 457
drag, startPoint x: 975, startPoint y: 575, endPoint x: 166, endPoint y: 572, distance: 808.8
click at [166, 572] on div "Frame 1 Duration 50 ms 10 20 30 40 50 60 PTO Lunch drag_handle drag_handle lens…" at bounding box center [505, 582] width 1011 height 91
click at [54, 415] on div "title add_circle image add_circle crop photo_size_select_large help keyboard Gi…" at bounding box center [505, 297] width 1011 height 457
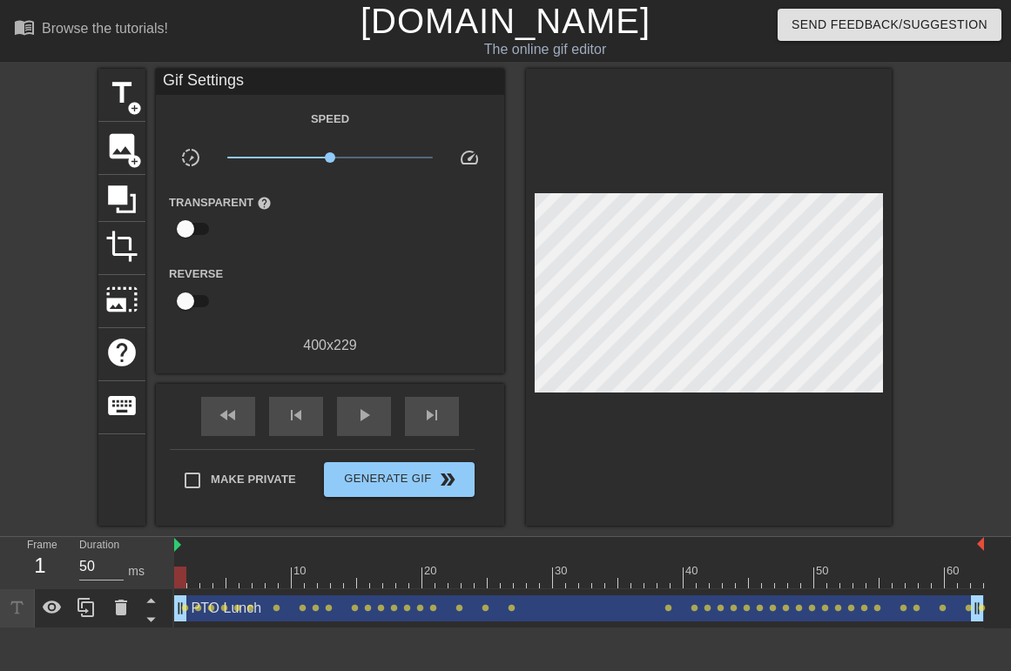
click at [693, 445] on div at bounding box center [709, 297] width 366 height 457
drag, startPoint x: 180, startPoint y: 578, endPoint x: 983, endPoint y: 604, distance: 803.1
click at [983, 604] on div "10 20 30 40 50 60 PTO Lunch drag_handle drag_handle lens lens lens lens lens le…" at bounding box center [592, 582] width 837 height 91
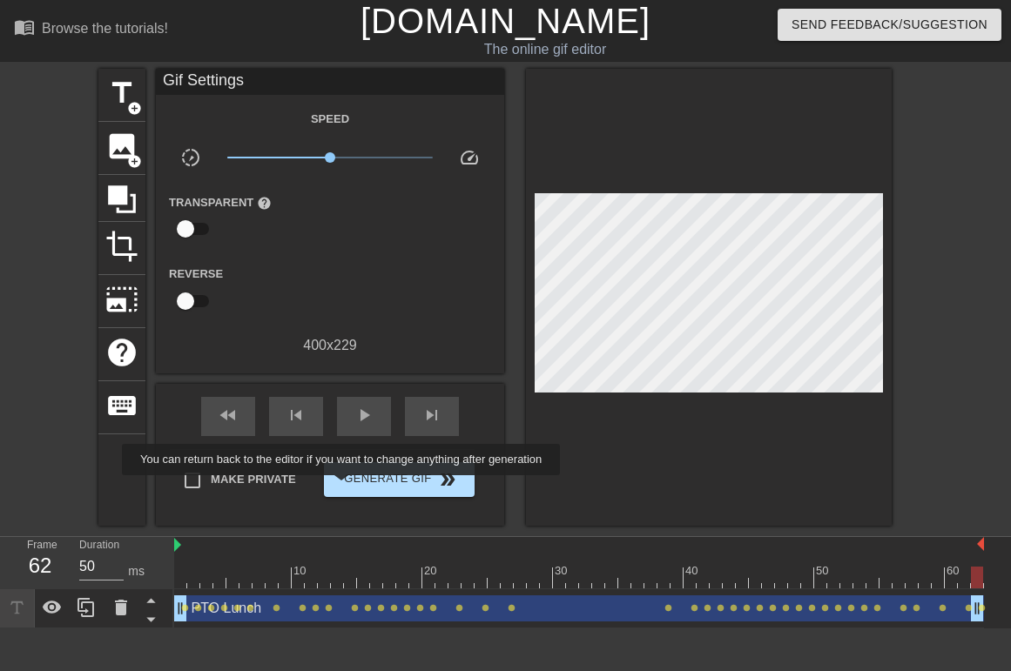
click at [353, 488] on span "Generate Gif double_arrow" at bounding box center [399, 479] width 137 height 21
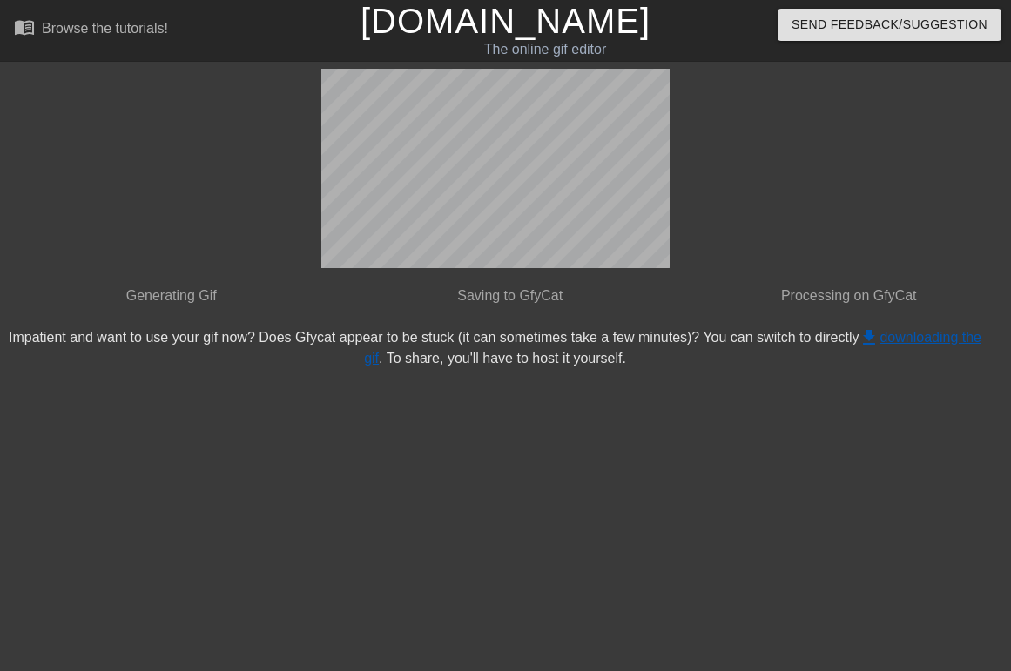
click at [919, 333] on link "get_app downloading the gif" at bounding box center [672, 348] width 617 height 36
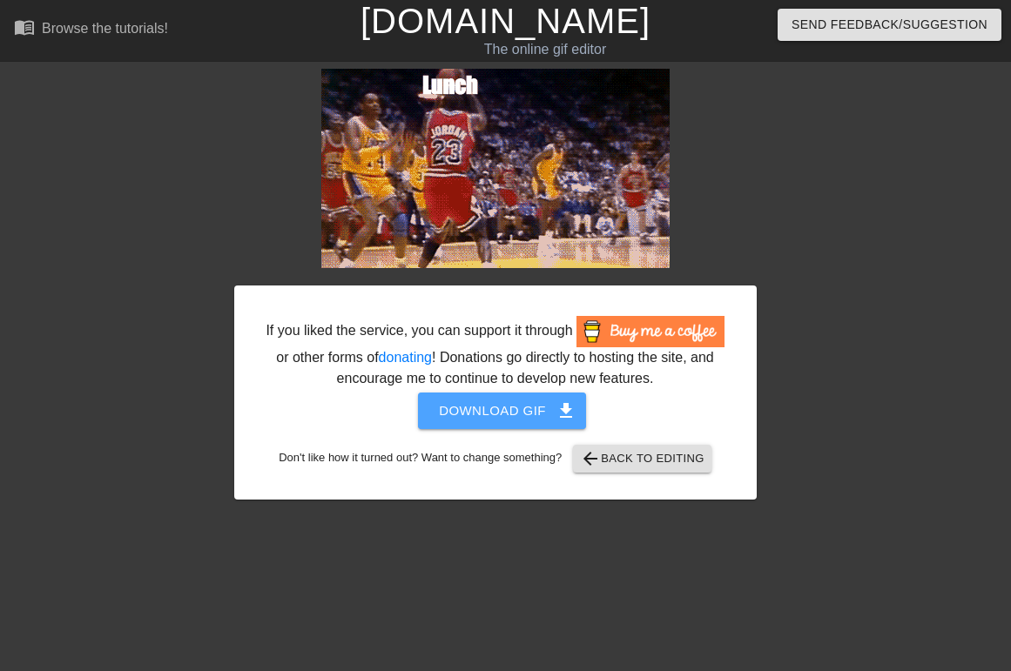
click at [573, 421] on span "get_app" at bounding box center [565, 410] width 21 height 21
